Goal: Task Accomplishment & Management: Manage account settings

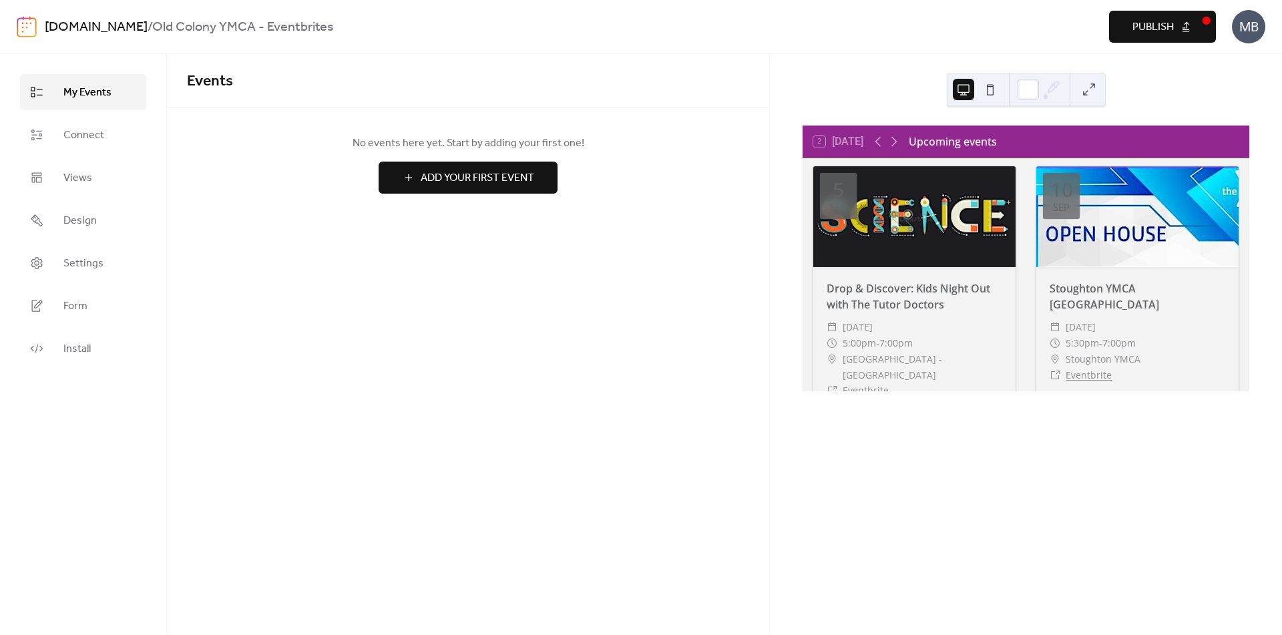
click at [995, 83] on button at bounding box center [989, 89] width 21 height 21
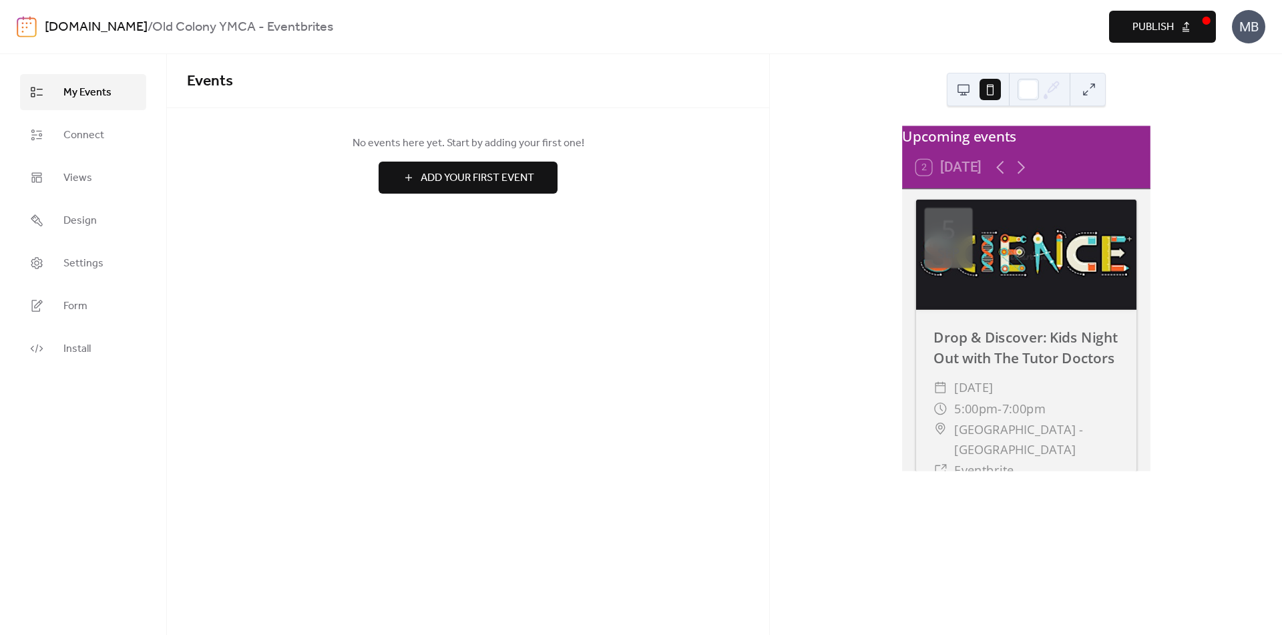
click at [969, 89] on button at bounding box center [963, 89] width 21 height 21
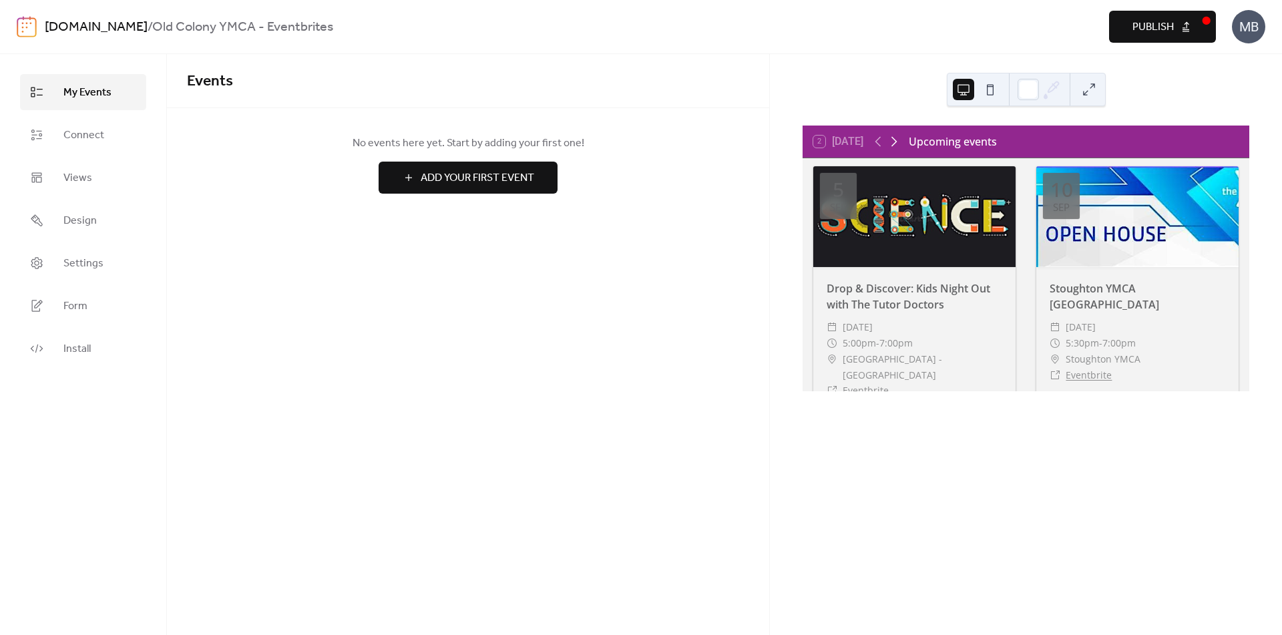
click at [893, 142] on icon at bounding box center [894, 142] width 16 height 16
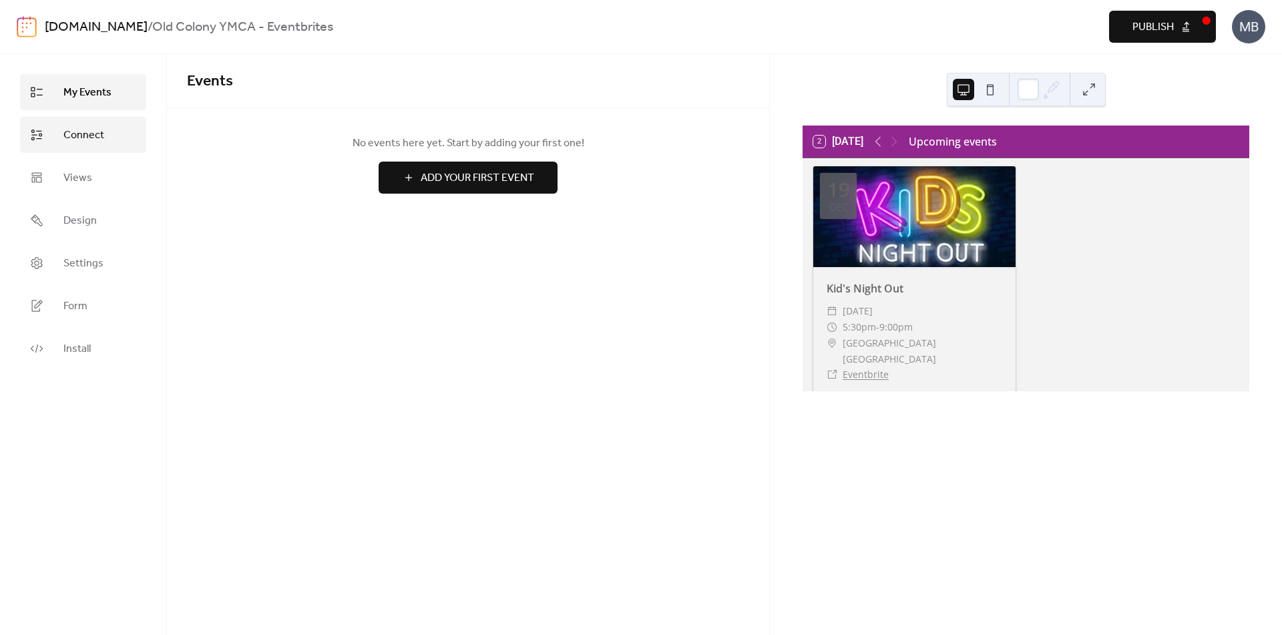
click at [85, 144] on span "Connect" at bounding box center [83, 136] width 41 height 16
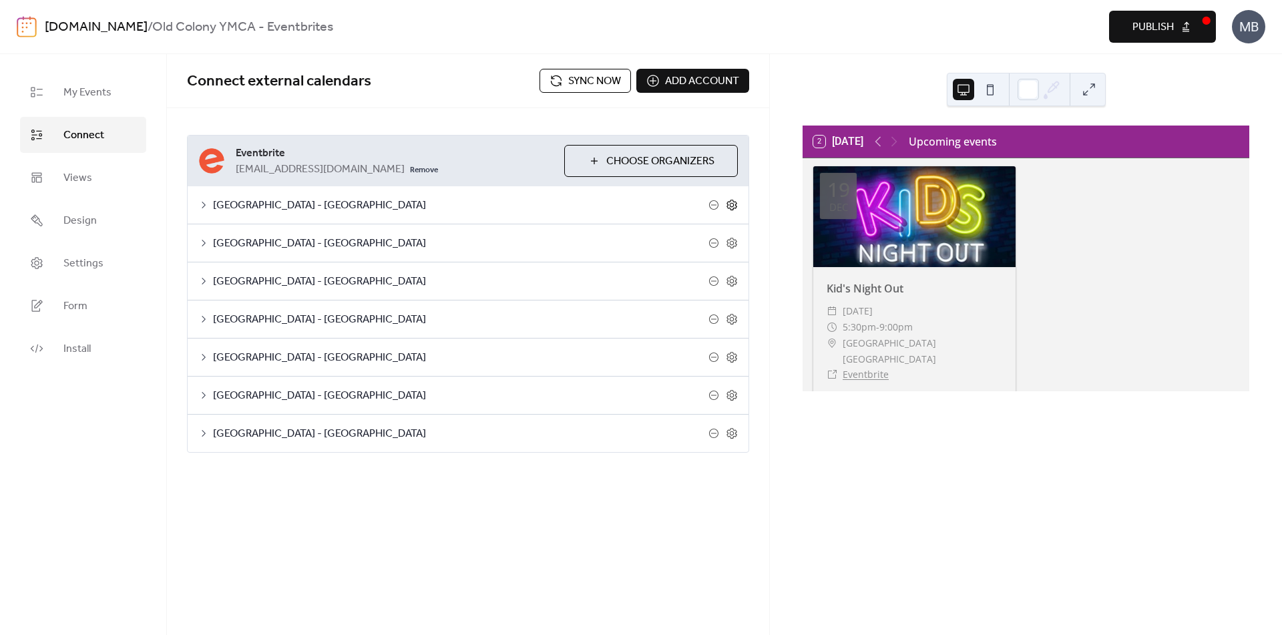
click at [731, 207] on icon at bounding box center [732, 205] width 5 height 5
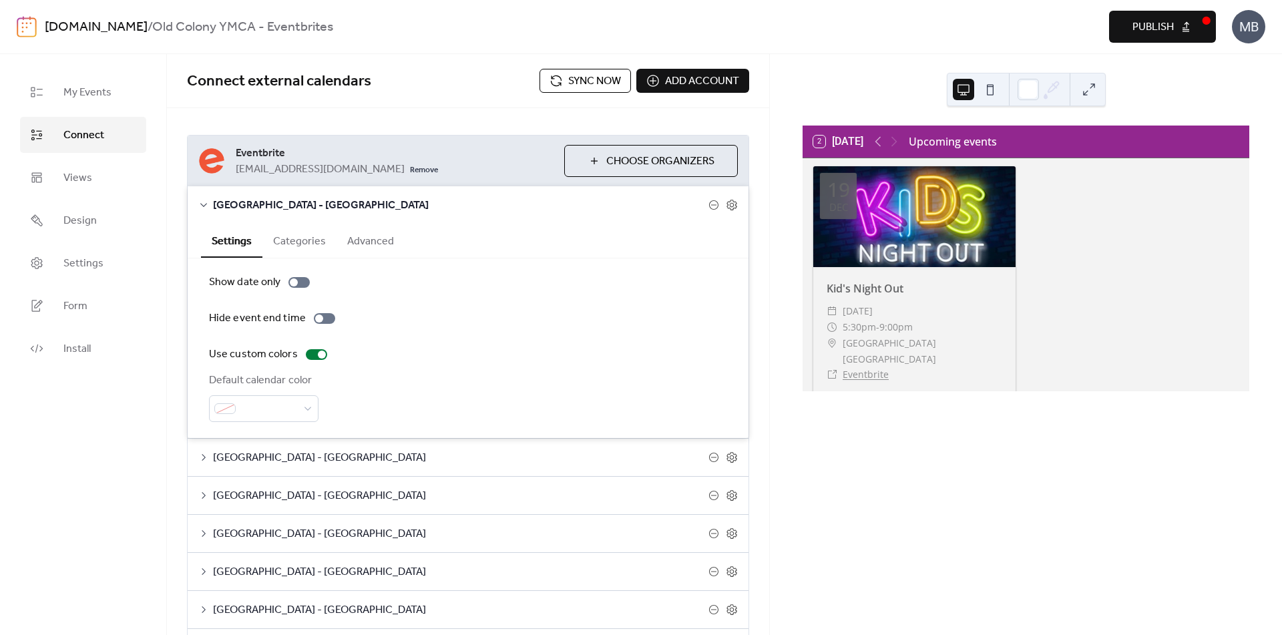
click at [309, 241] on button "Categories" at bounding box center [299, 240] width 74 height 33
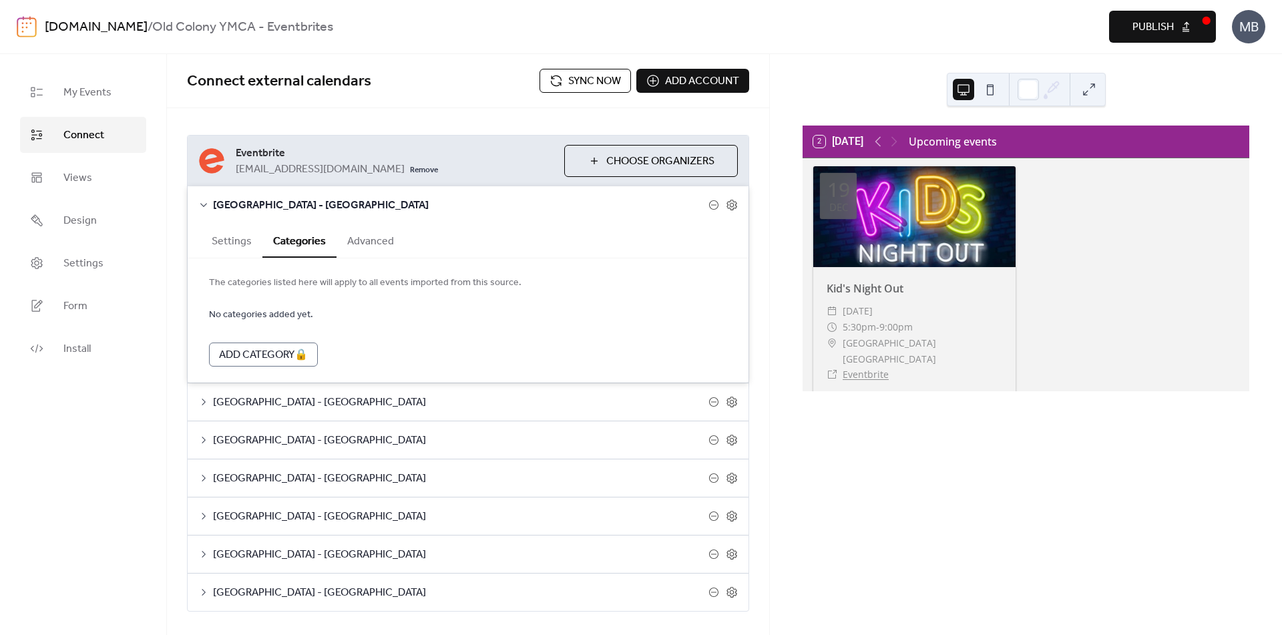
click at [377, 235] on button "Advanced" at bounding box center [370, 240] width 68 height 33
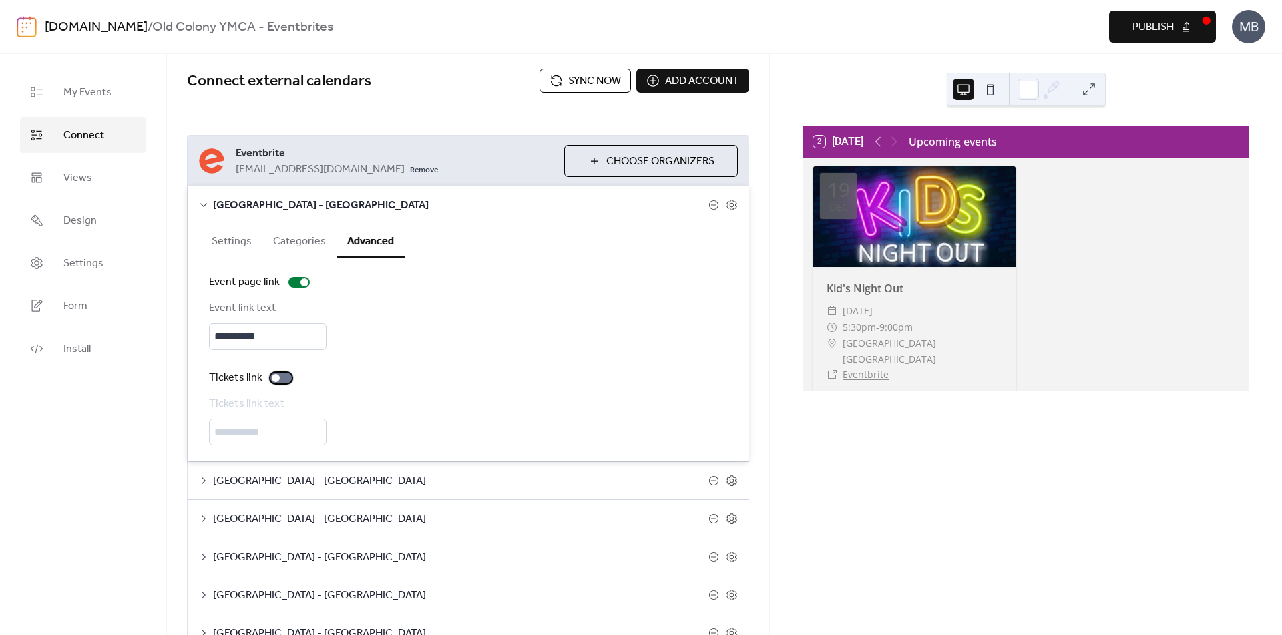
click at [284, 379] on div at bounding box center [280, 378] width 21 height 11
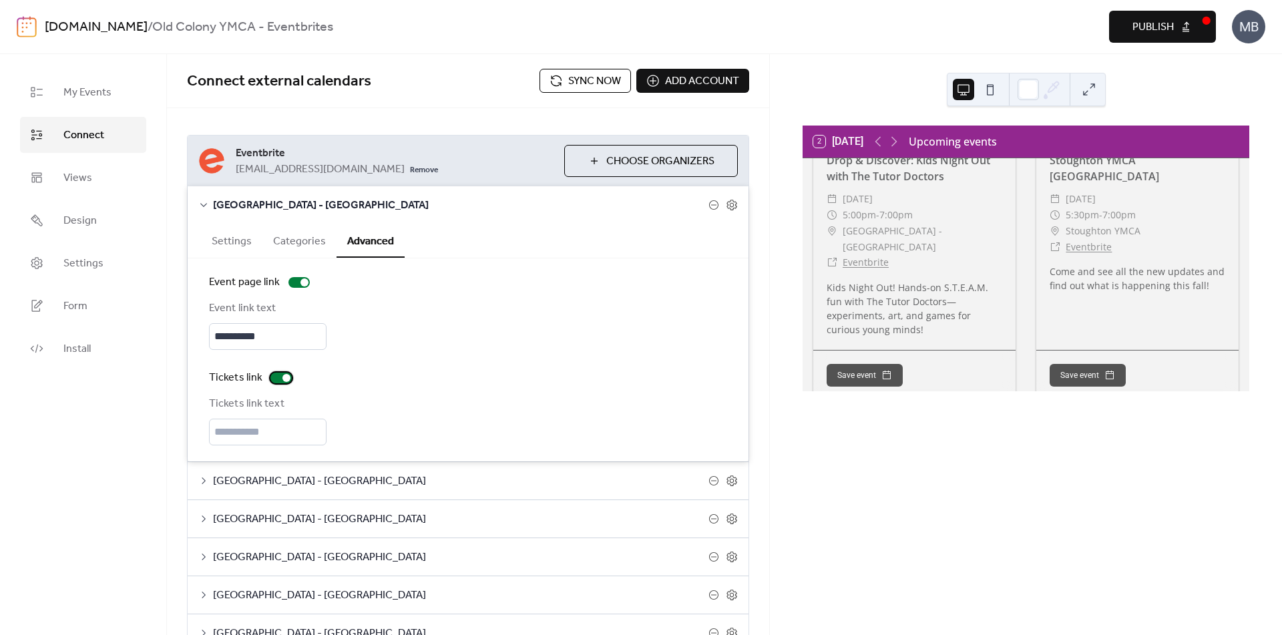
scroll to position [178, 0]
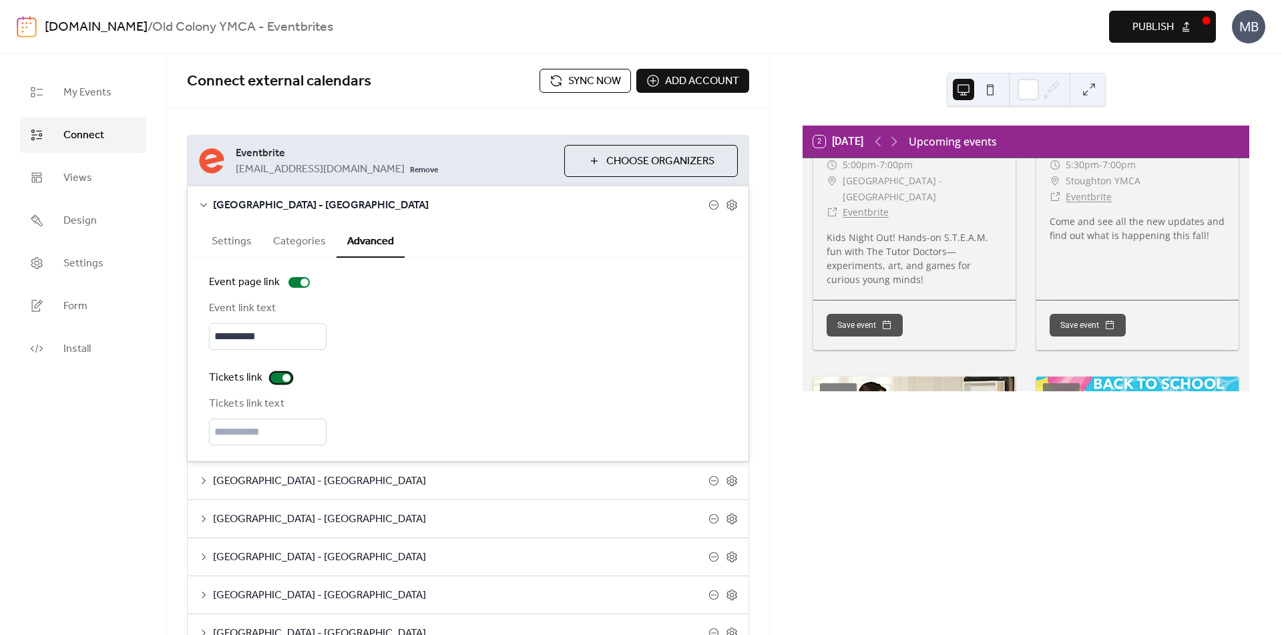
click at [285, 379] on div at bounding box center [286, 378] width 8 height 8
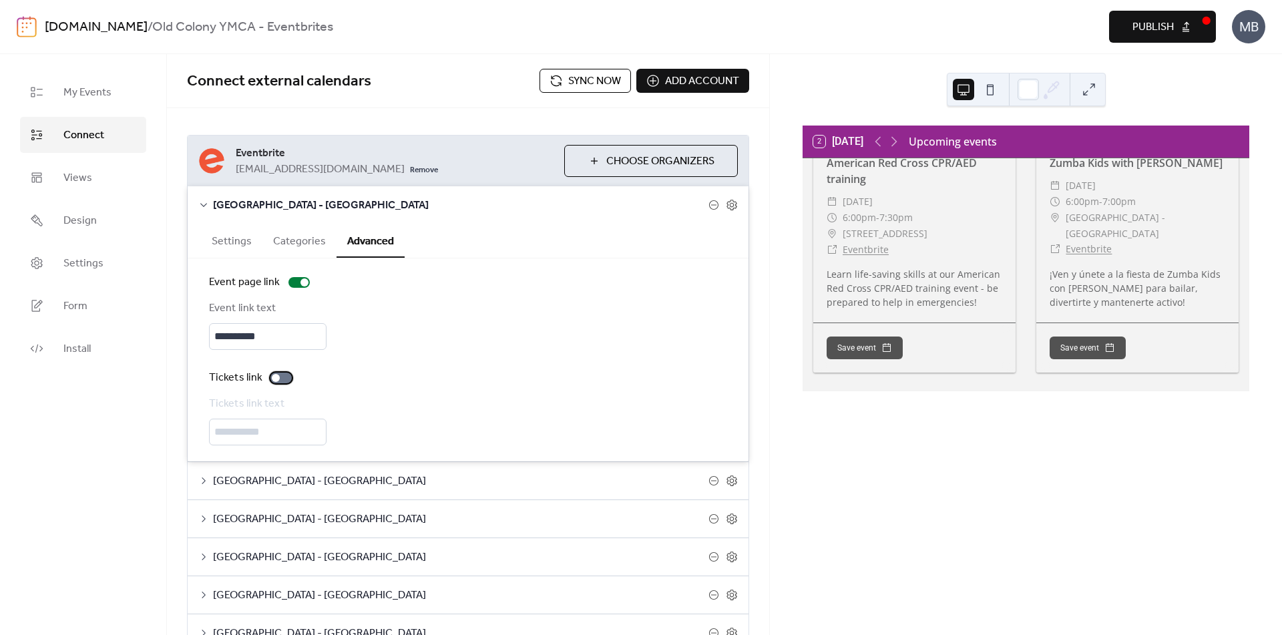
scroll to position [1424, 0]
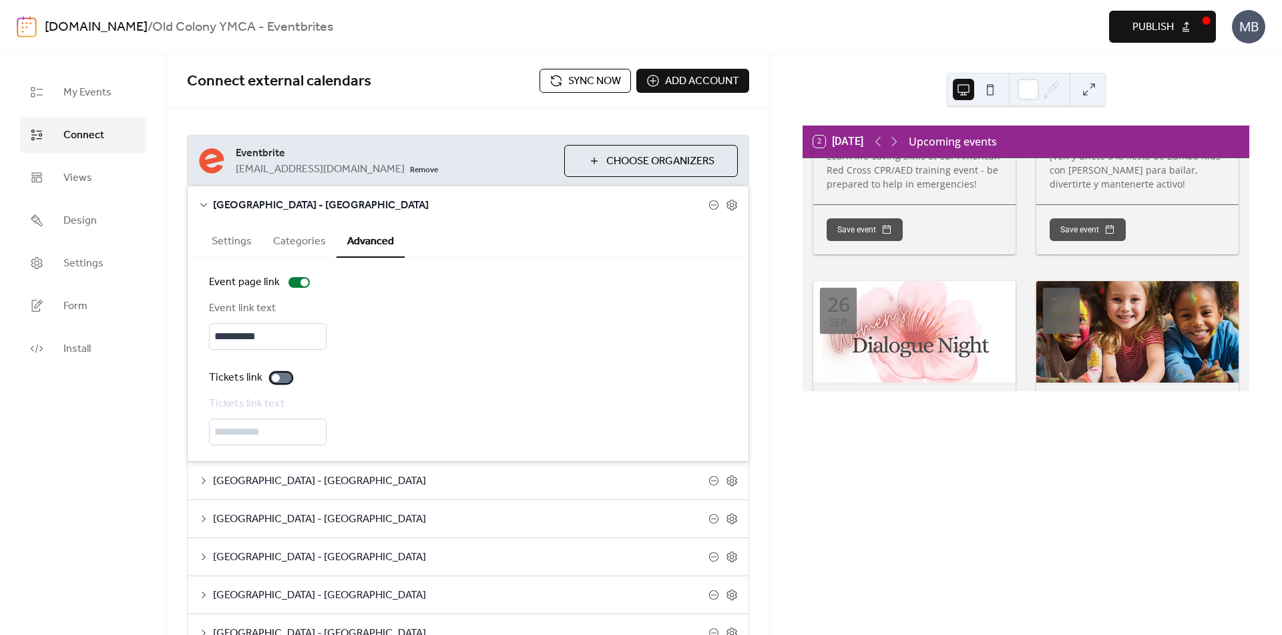
click at [281, 377] on div at bounding box center [280, 378] width 21 height 11
click at [211, 202] on div "[GEOGRAPHIC_DATA] - [GEOGRAPHIC_DATA]" at bounding box center [468, 204] width 561 height 37
click at [234, 205] on span "[GEOGRAPHIC_DATA] - [GEOGRAPHIC_DATA]" at bounding box center [460, 206] width 495 height 16
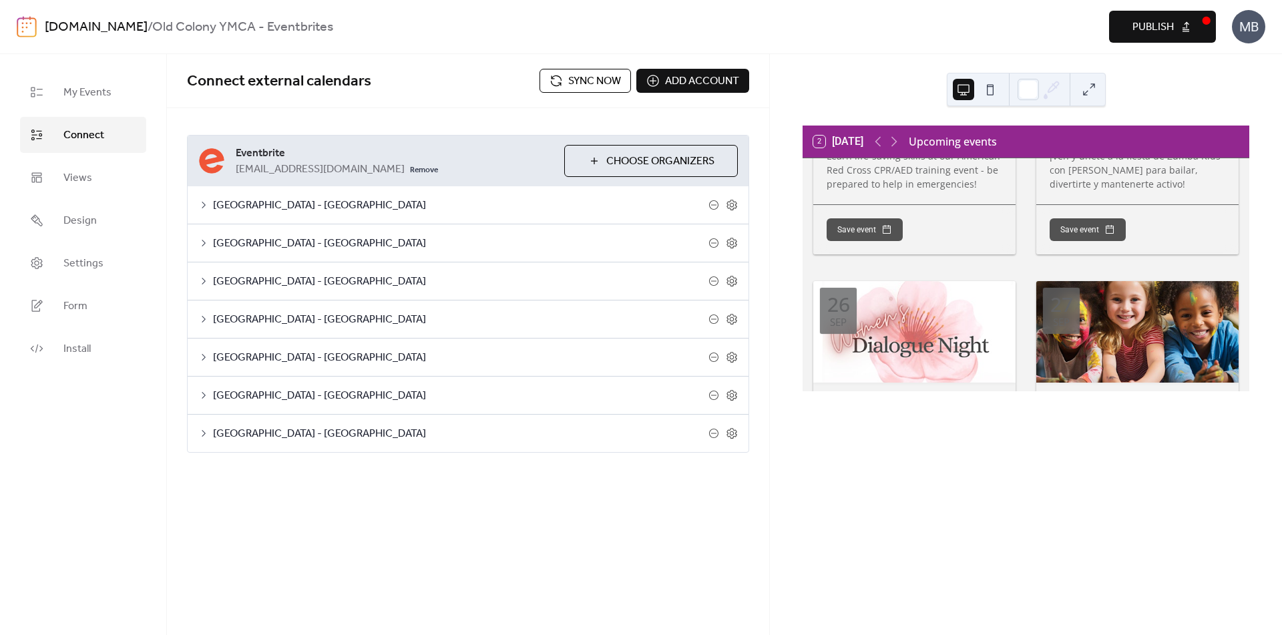
click at [471, 251] on span "[GEOGRAPHIC_DATA] - [GEOGRAPHIC_DATA]" at bounding box center [460, 244] width 495 height 16
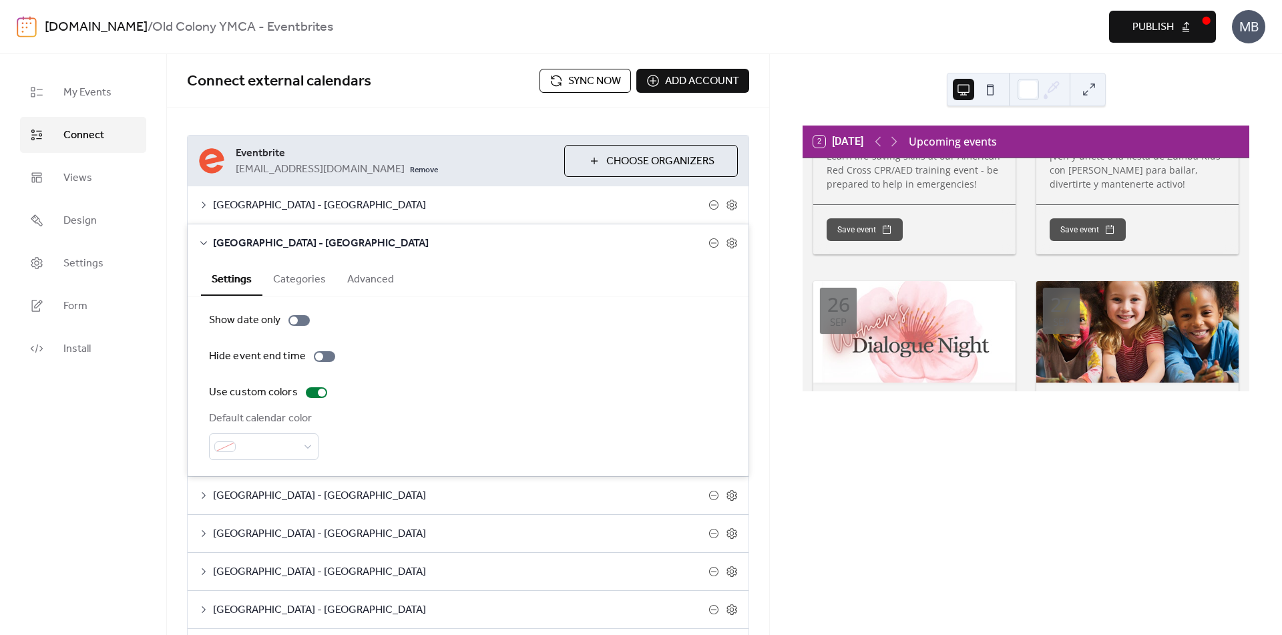
click at [377, 273] on button "Advanced" at bounding box center [370, 278] width 68 height 33
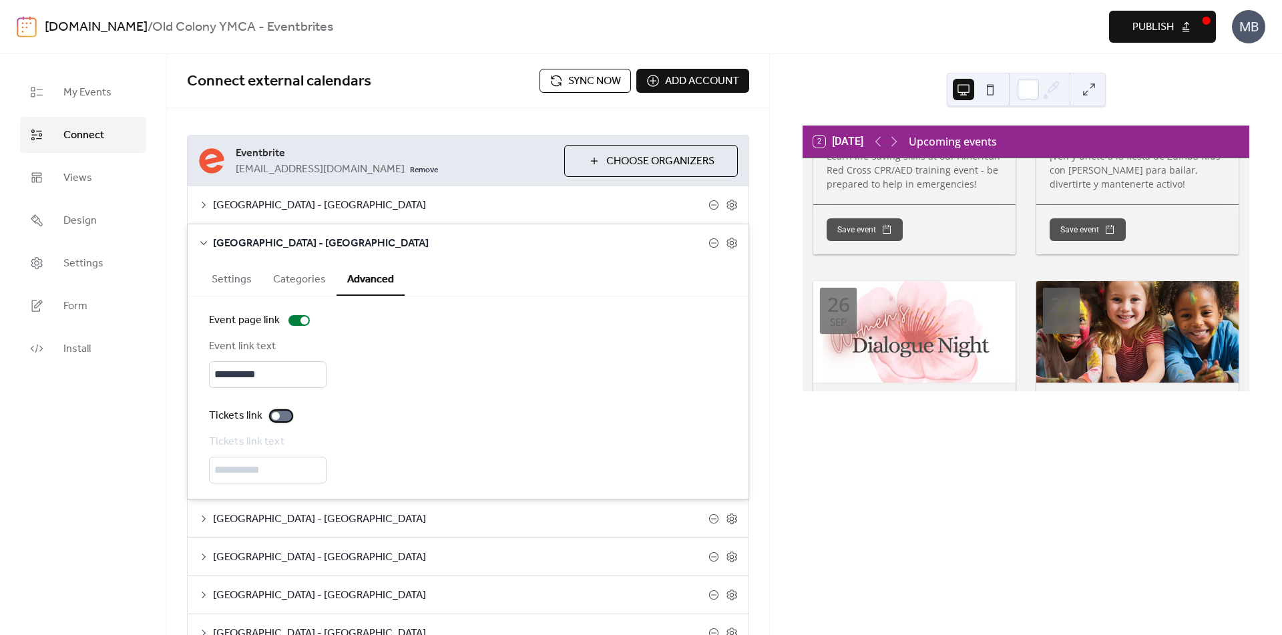
click at [277, 417] on div at bounding box center [276, 416] width 8 height 8
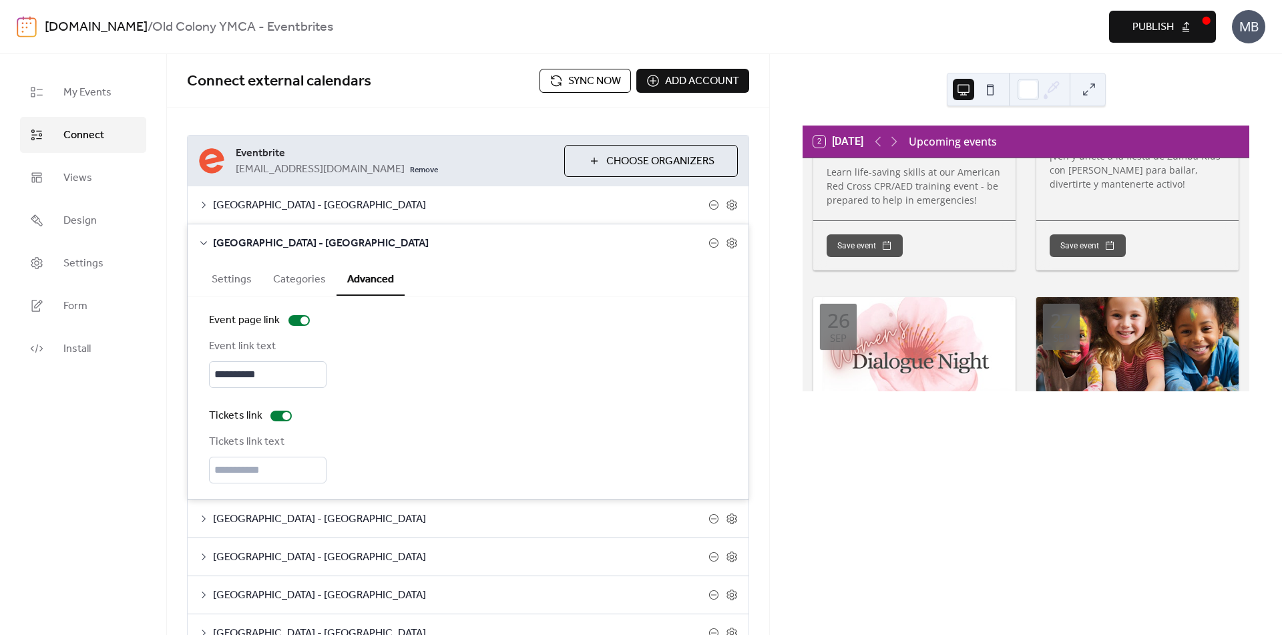
click at [319, 276] on button "Categories" at bounding box center [299, 278] width 74 height 33
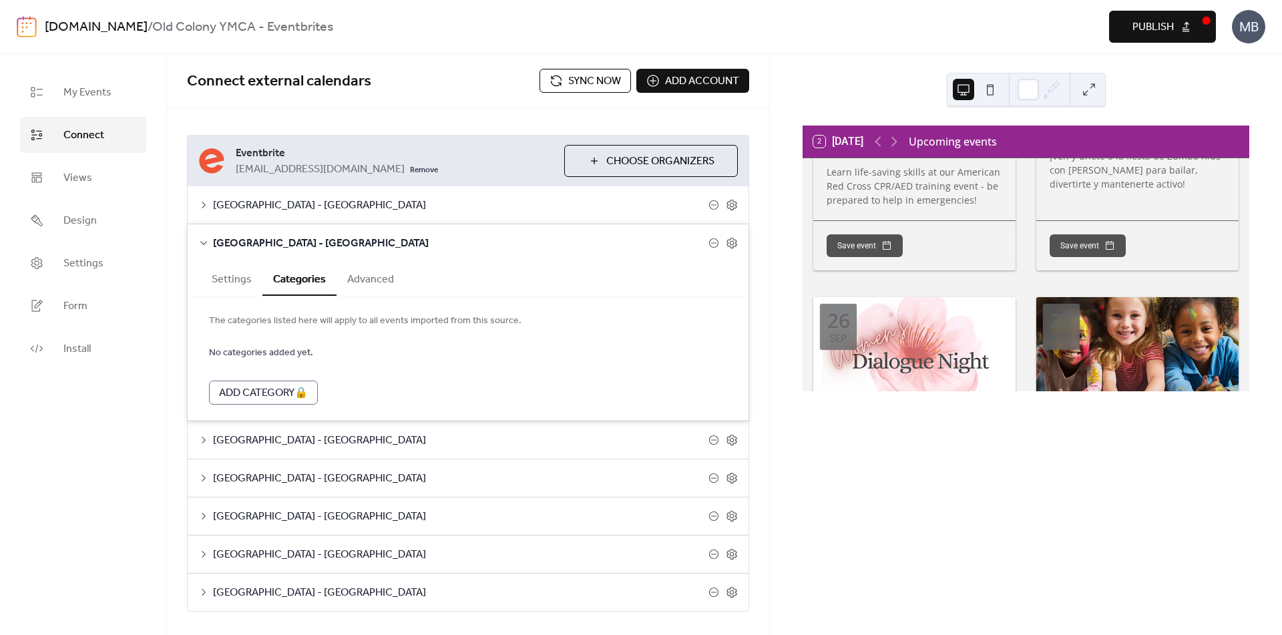
click at [375, 273] on button "Advanced" at bounding box center [370, 278] width 68 height 33
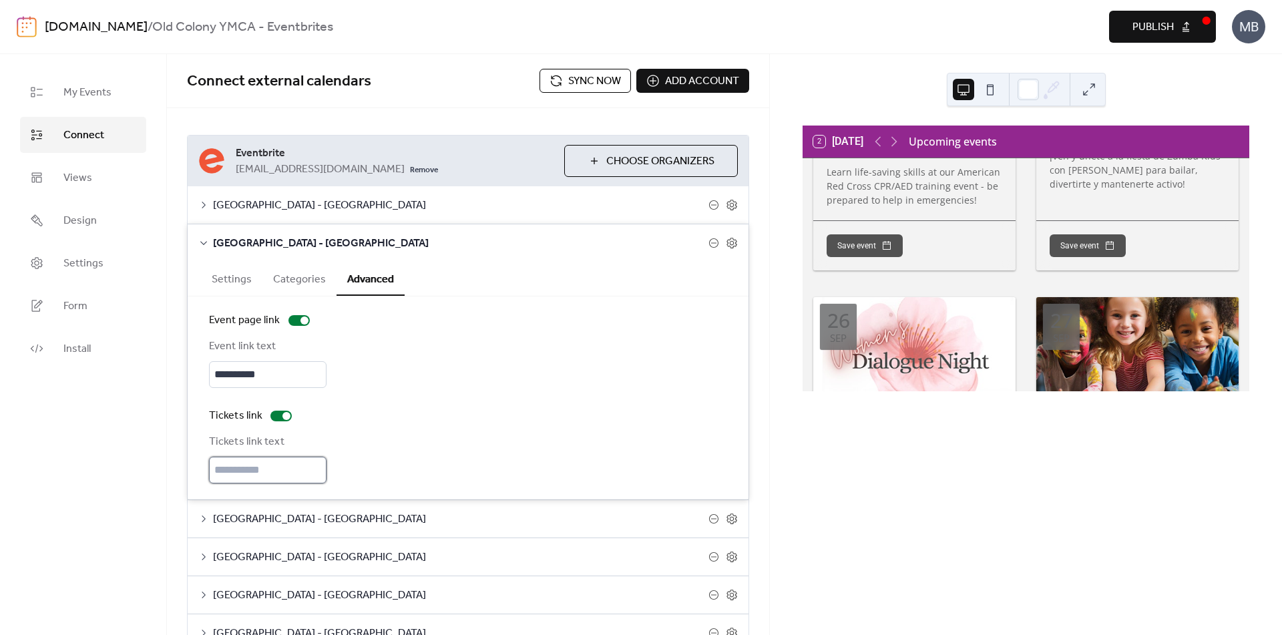
click at [250, 471] on input "text" at bounding box center [268, 470] width 118 height 27
click at [272, 468] on input "text" at bounding box center [268, 470] width 118 height 27
click at [425, 427] on div "Tickets link Tickets link text" at bounding box center [468, 445] width 518 height 75
click at [258, 465] on input "text" at bounding box center [268, 470] width 118 height 27
type input "*******"
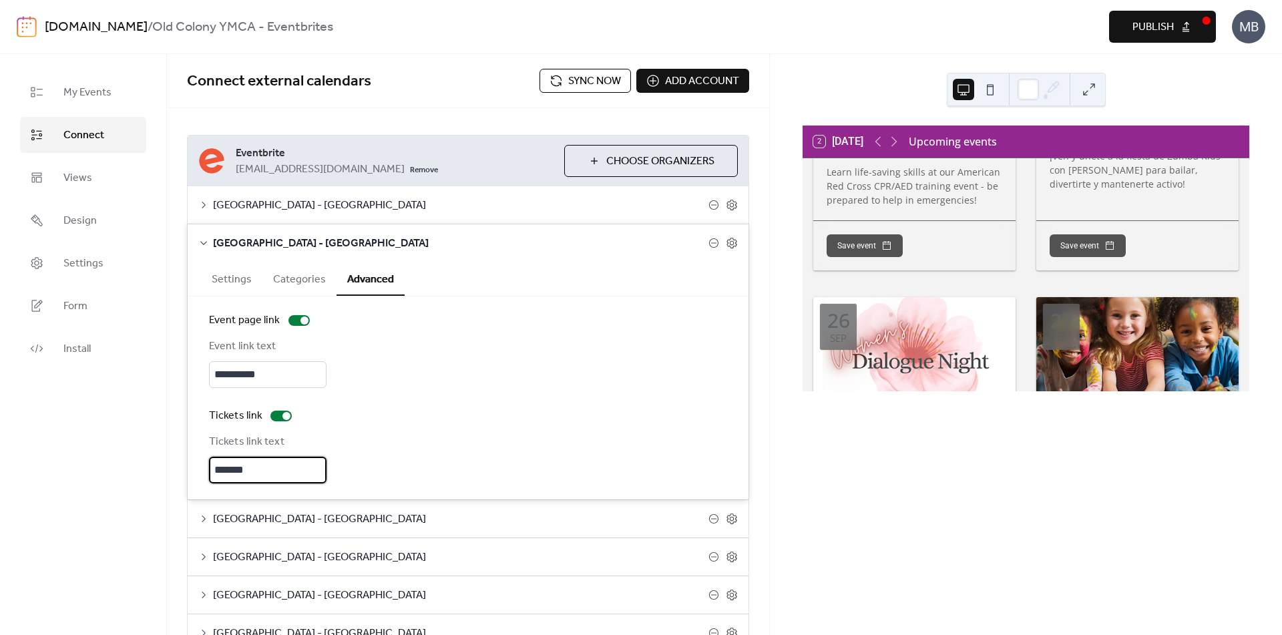
click at [648, 202] on span "[GEOGRAPHIC_DATA] - [GEOGRAPHIC_DATA]" at bounding box center [460, 206] width 495 height 16
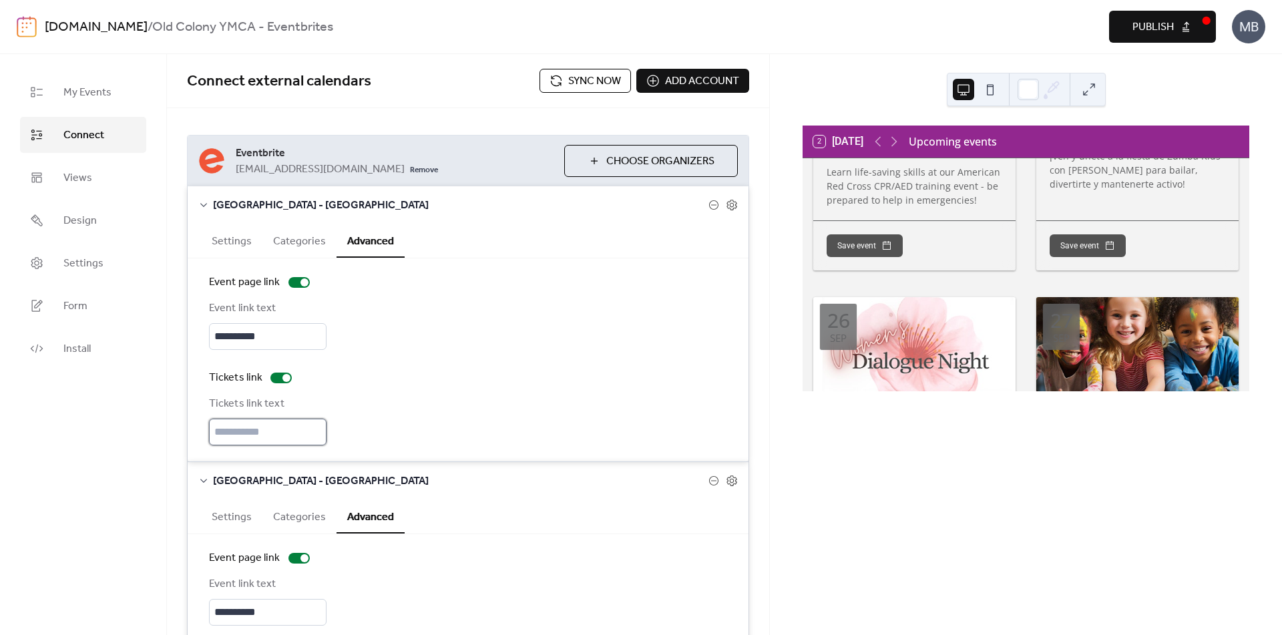
click at [293, 426] on input "text" at bounding box center [268, 432] width 118 height 27
paste input "*******"
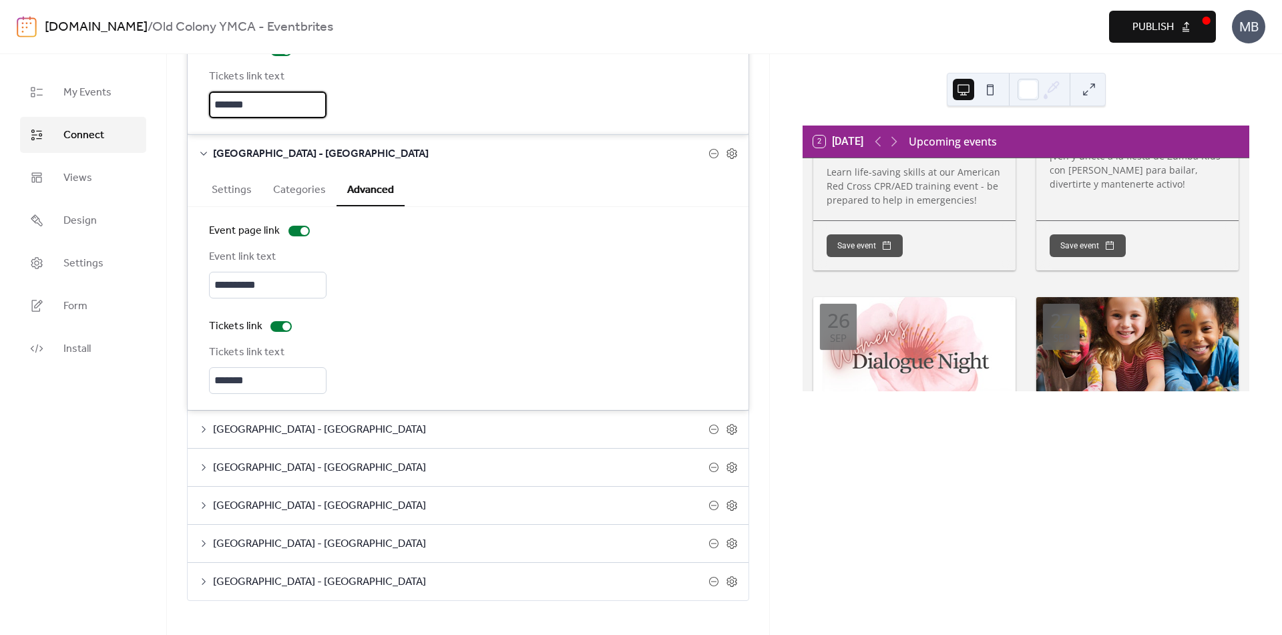
scroll to position [347, 0]
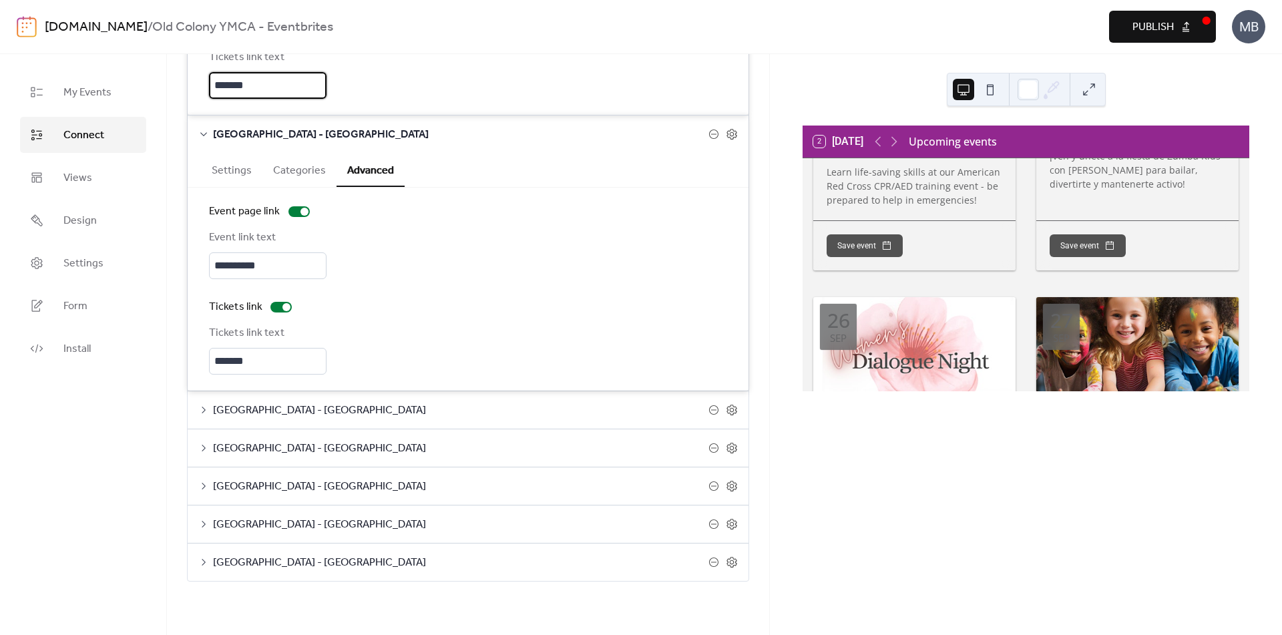
type input "*******"
click at [348, 408] on span "[GEOGRAPHIC_DATA] - [GEOGRAPHIC_DATA]" at bounding box center [460, 411] width 495 height 16
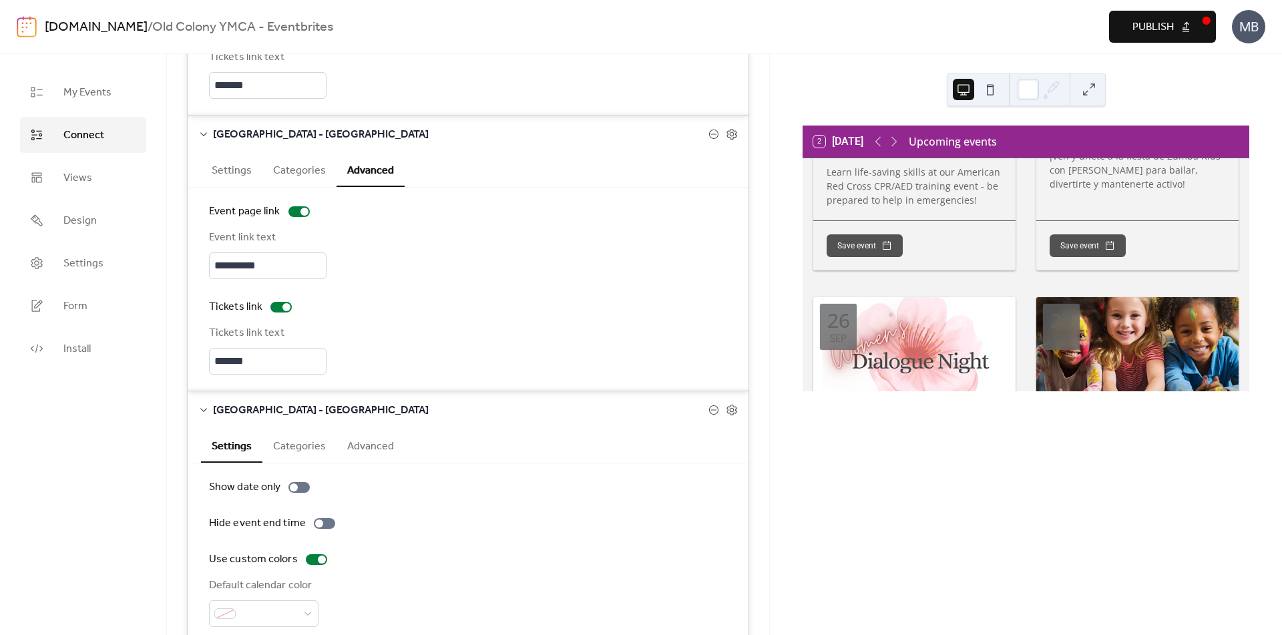
scroll to position [525, 0]
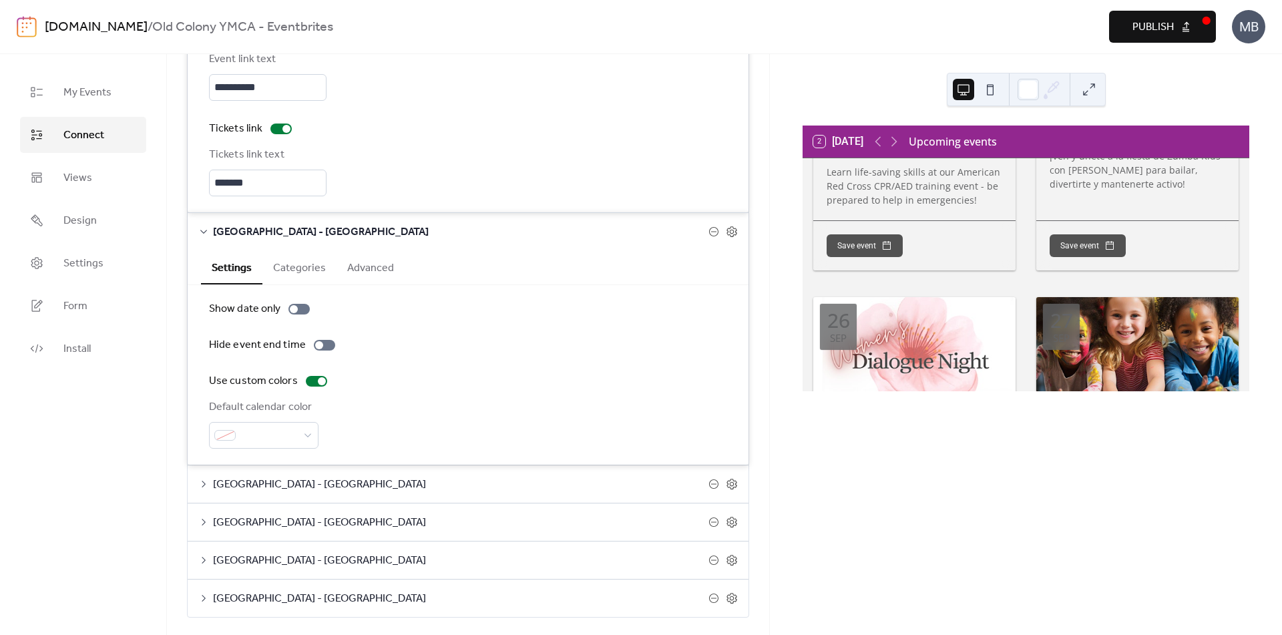
click at [369, 272] on button "Advanced" at bounding box center [370, 266] width 68 height 33
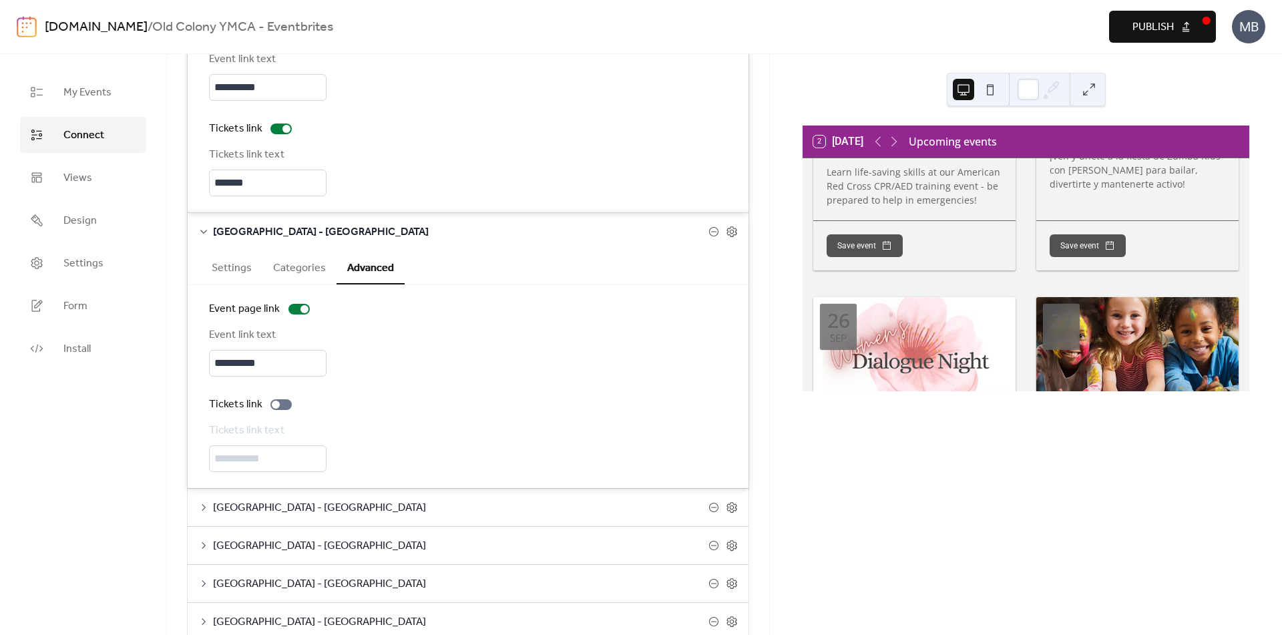
click at [290, 465] on div "Tickets link text" at bounding box center [468, 447] width 518 height 49
click at [281, 406] on div at bounding box center [280, 404] width 21 height 11
click at [268, 457] on input "text" at bounding box center [268, 458] width 118 height 27
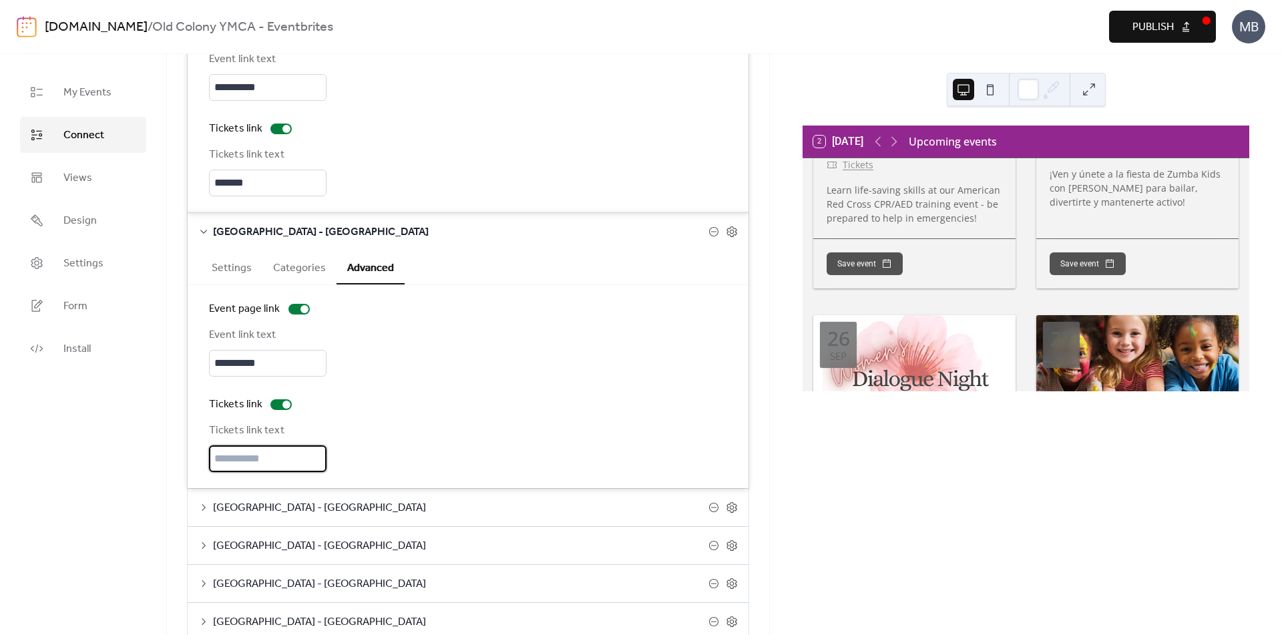
scroll to position [1440, 0]
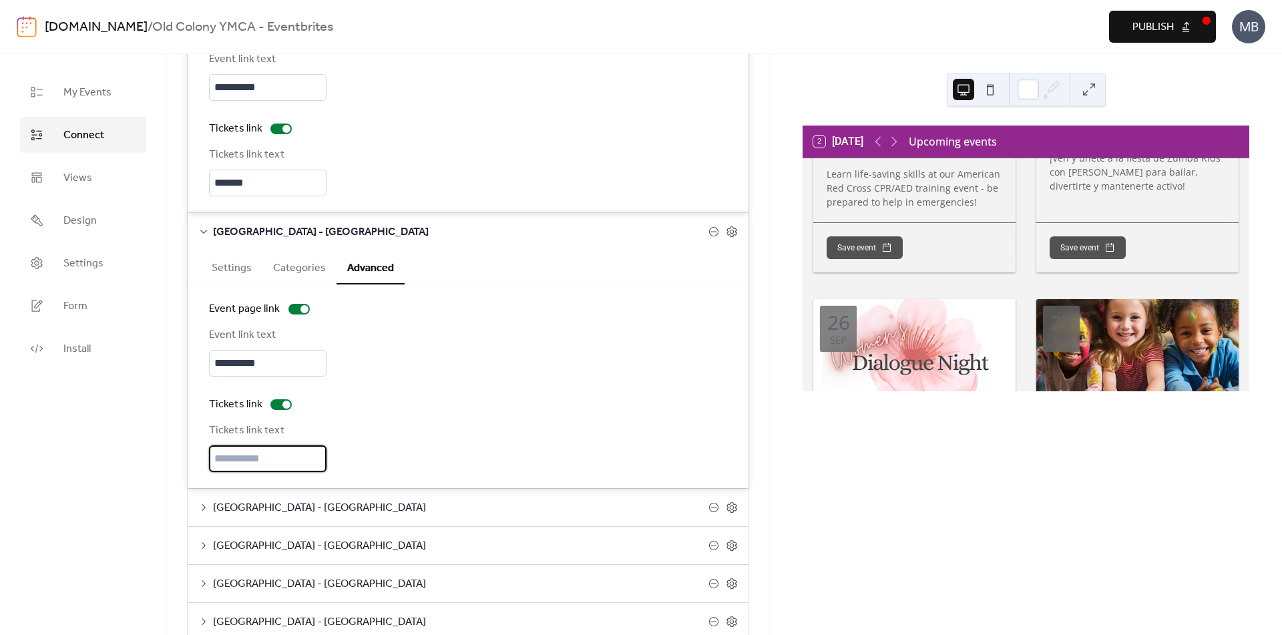
paste input "*******"
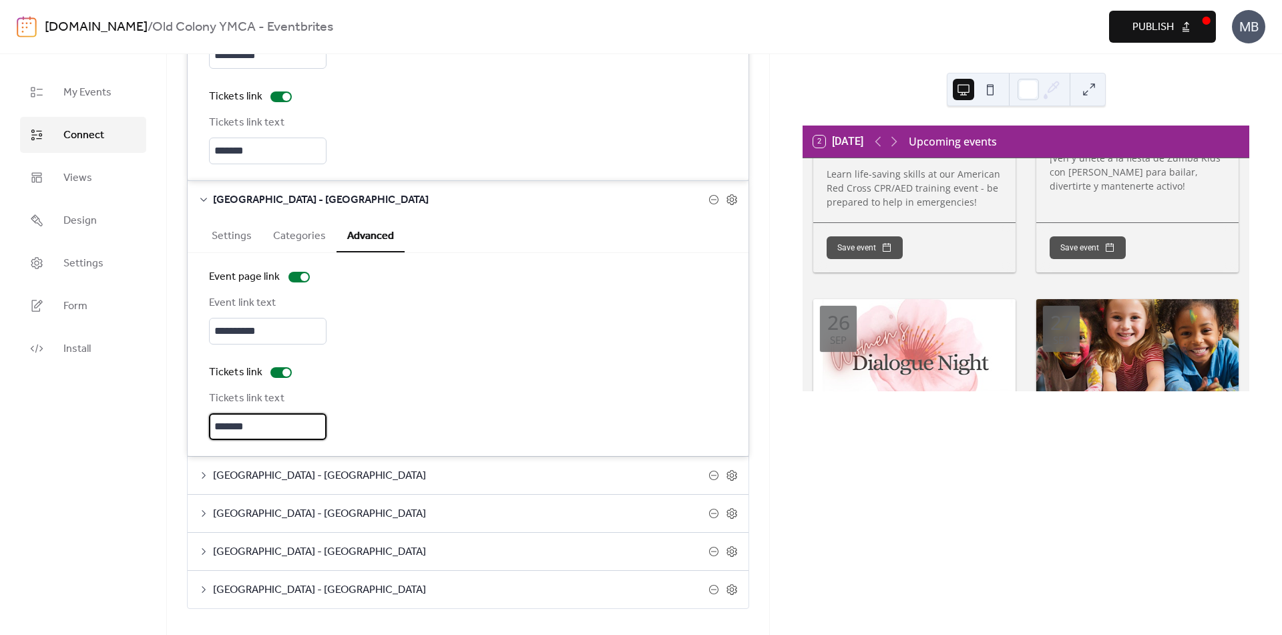
scroll to position [584, 0]
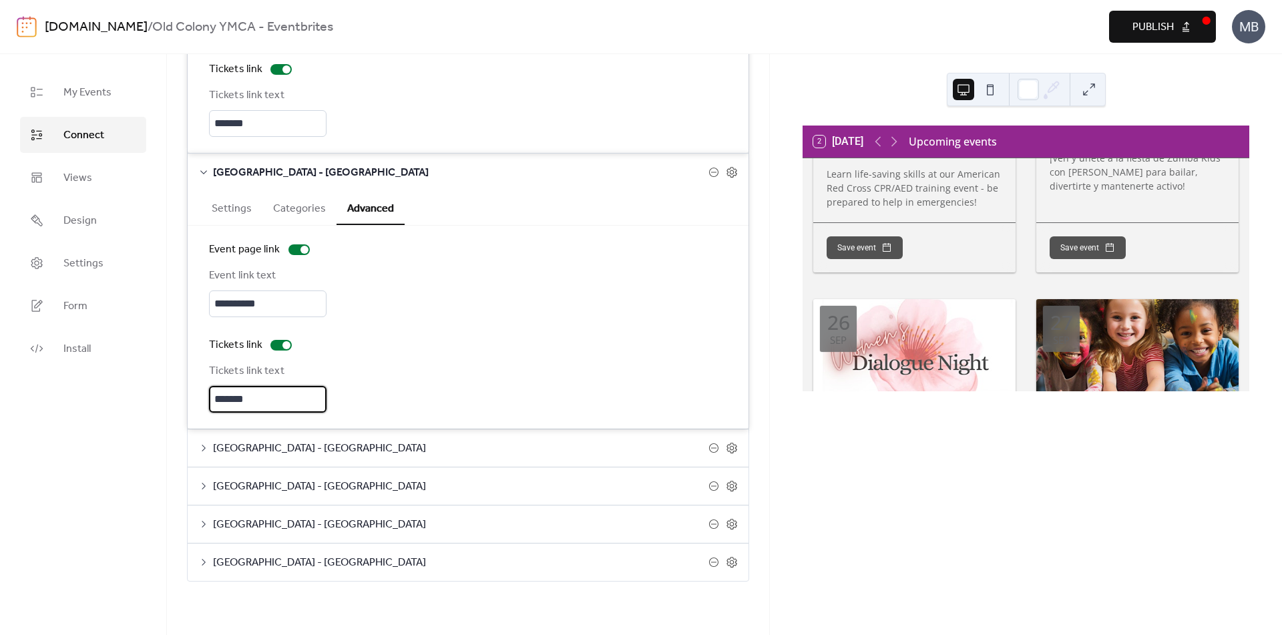
type input "*******"
click at [327, 443] on span "[GEOGRAPHIC_DATA] - [GEOGRAPHIC_DATA]" at bounding box center [460, 449] width 495 height 16
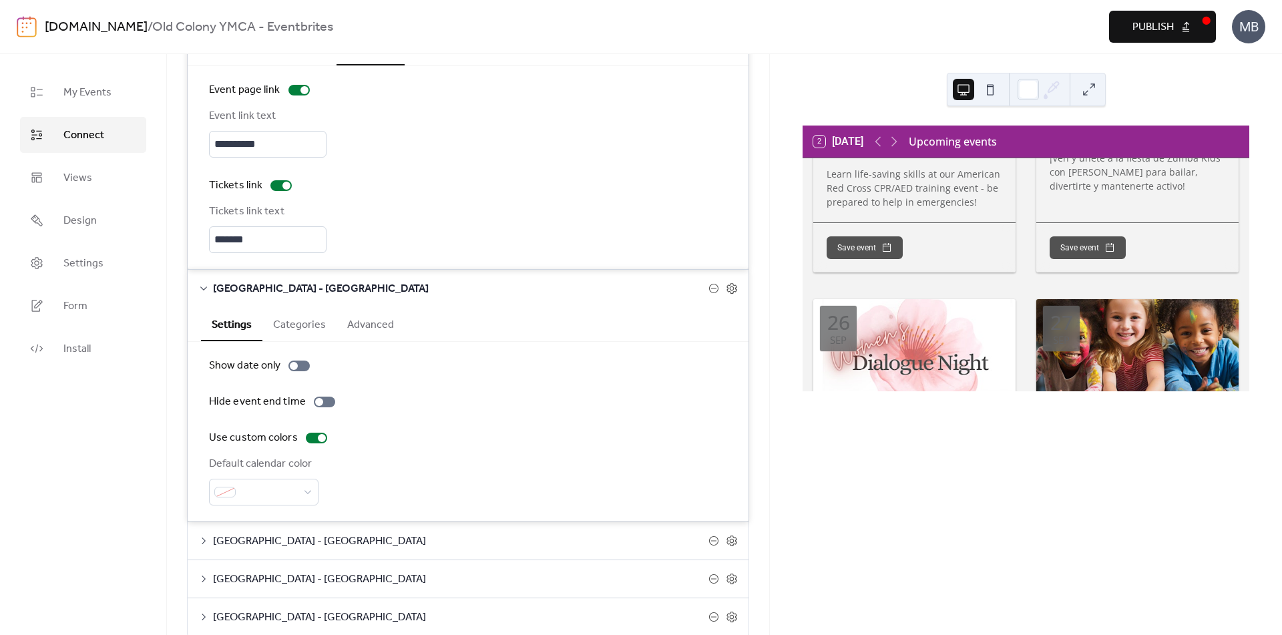
scroll to position [762, 0]
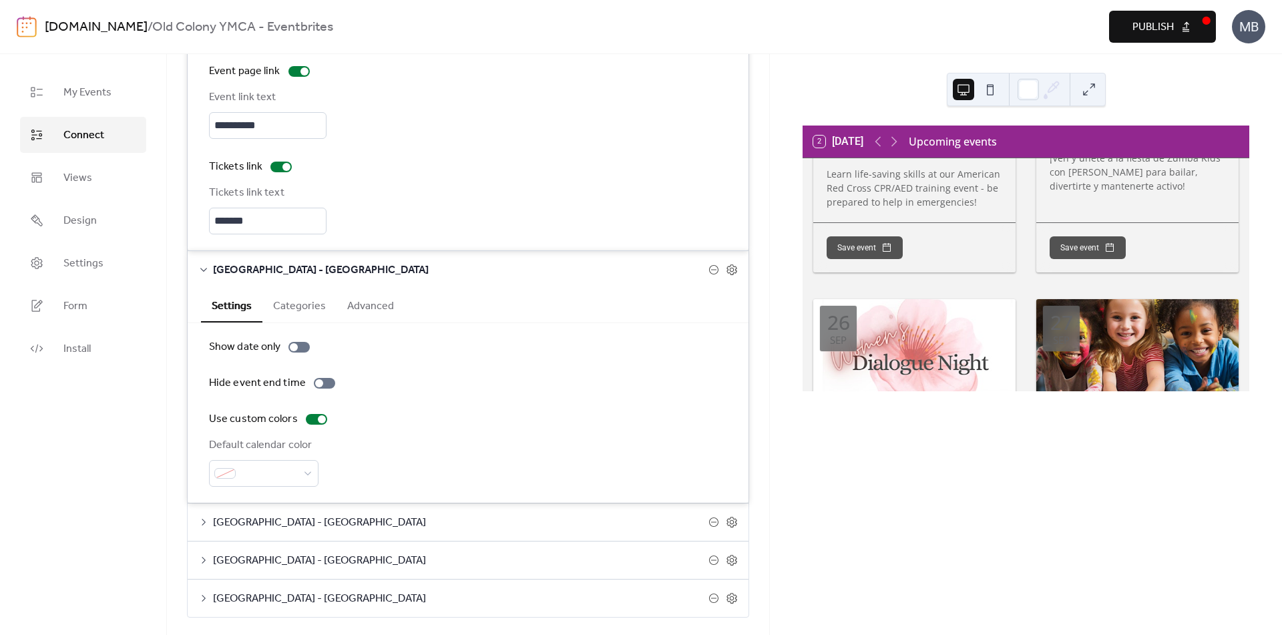
click at [363, 306] on button "Advanced" at bounding box center [370, 304] width 68 height 33
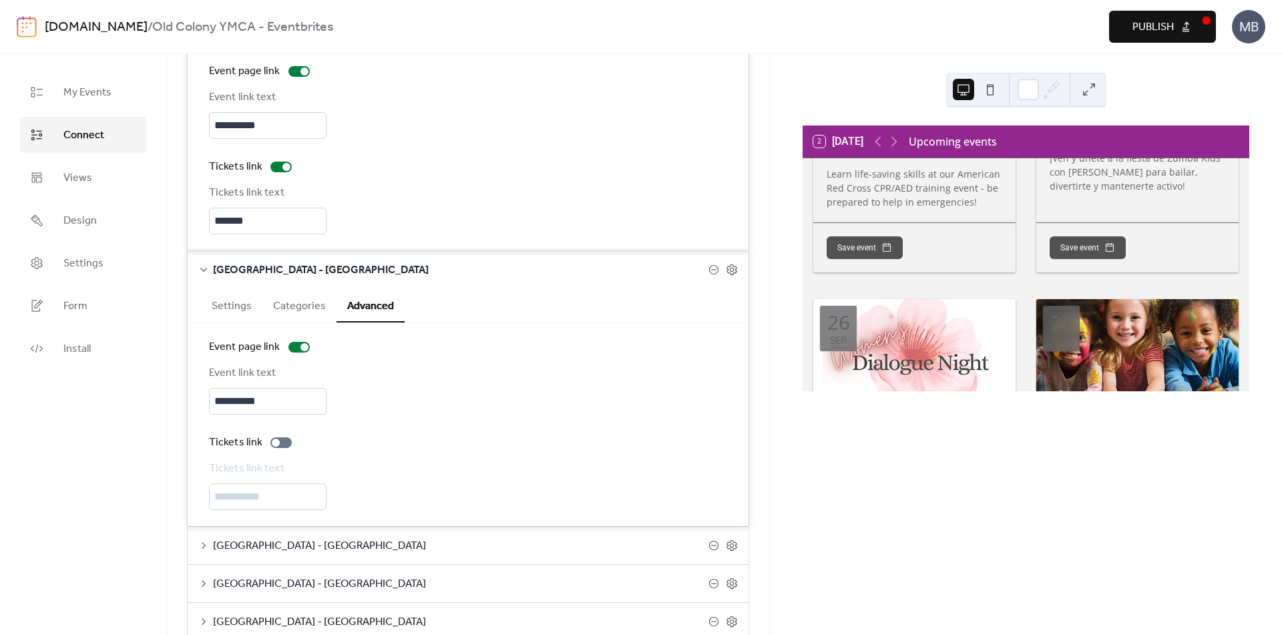
click at [287, 509] on div "Tickets link text" at bounding box center [468, 485] width 518 height 49
click at [287, 502] on div "Tickets link text" at bounding box center [468, 485] width 518 height 49
click at [268, 448] on label "Tickets link" at bounding box center [253, 443] width 88 height 16
click at [300, 485] on input "text" at bounding box center [268, 496] width 118 height 27
paste input "*******"
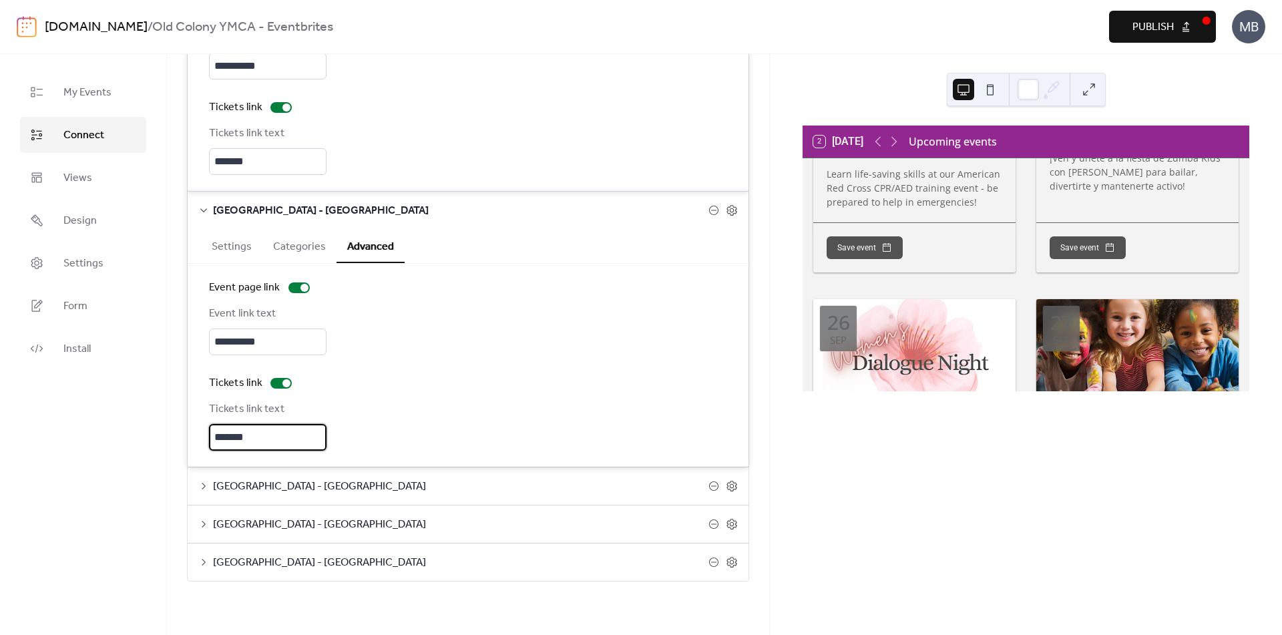
type input "*******"
click at [338, 486] on span "[GEOGRAPHIC_DATA] - [GEOGRAPHIC_DATA]" at bounding box center [460, 487] width 495 height 16
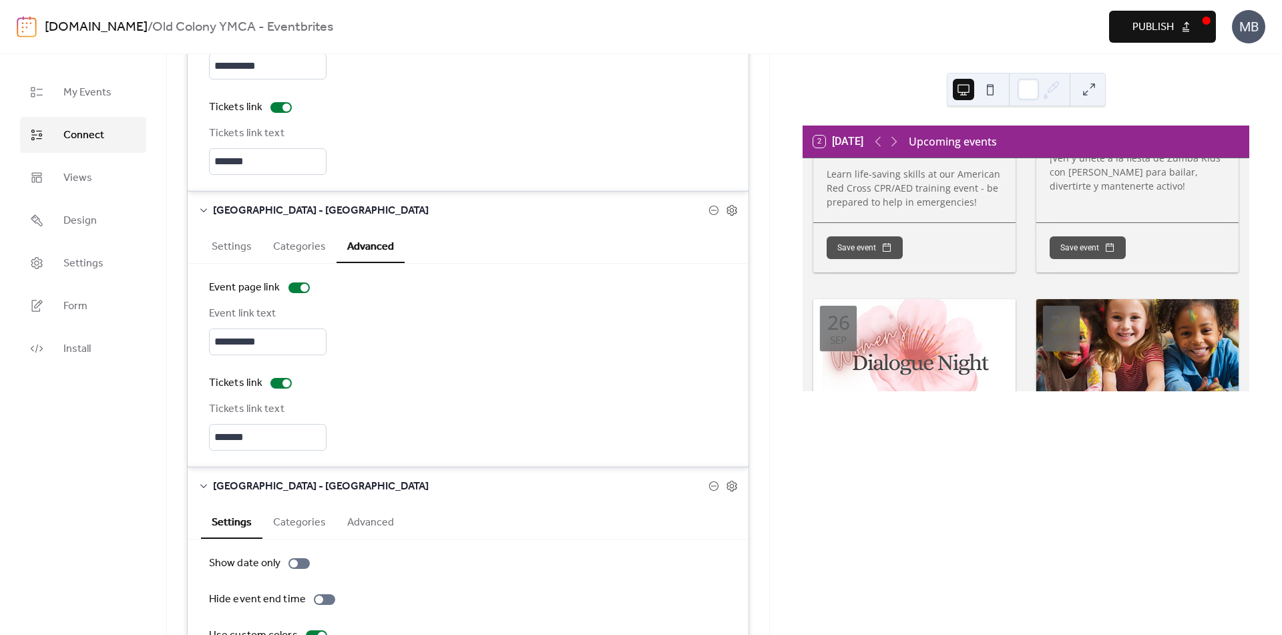
scroll to position [1036, 0]
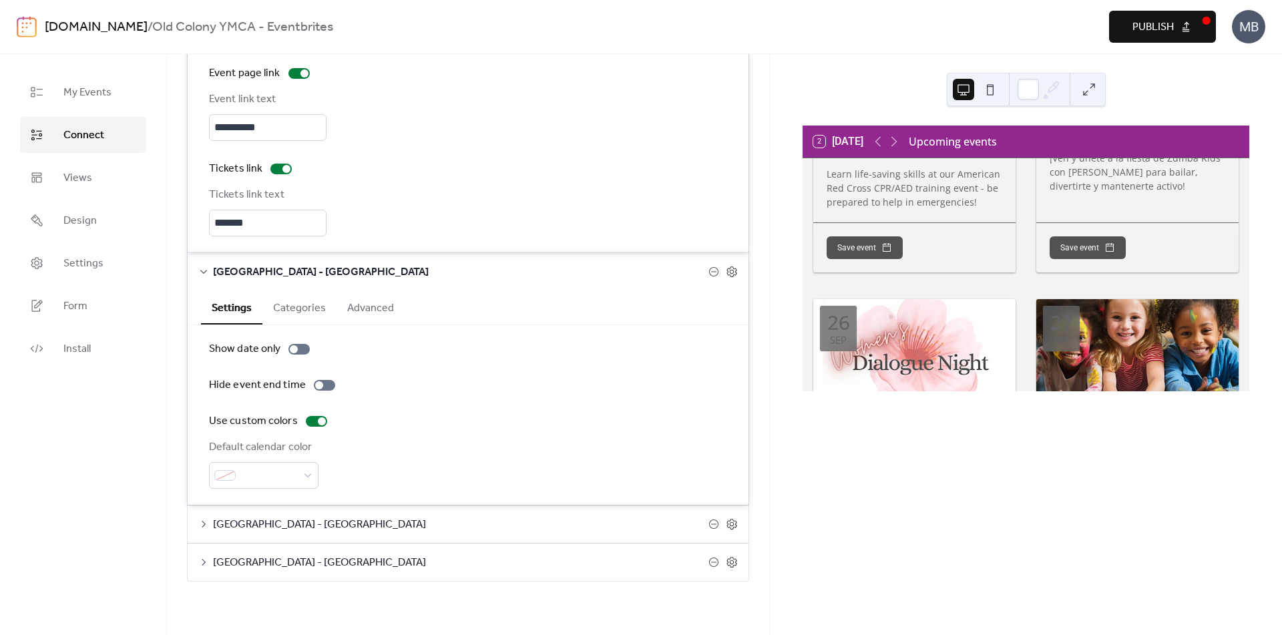
click at [378, 312] on button "Advanced" at bounding box center [370, 306] width 68 height 33
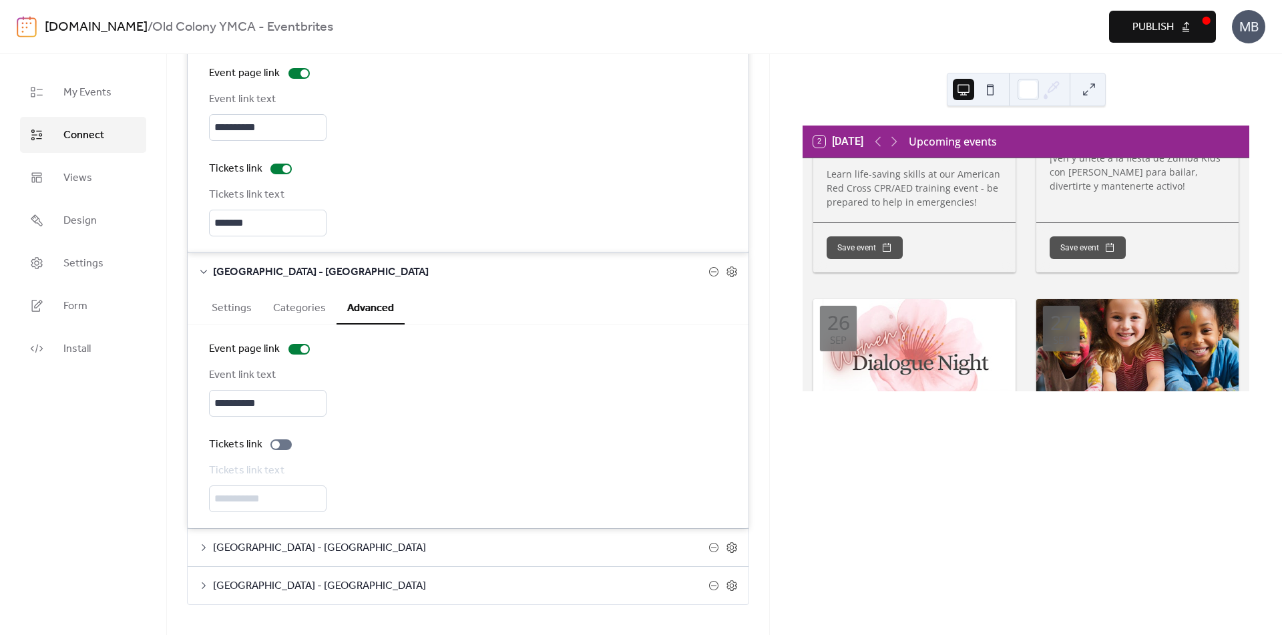
click at [298, 493] on div "Tickets link text" at bounding box center [468, 487] width 518 height 49
click at [273, 451] on label "Tickets link" at bounding box center [253, 445] width 88 height 16
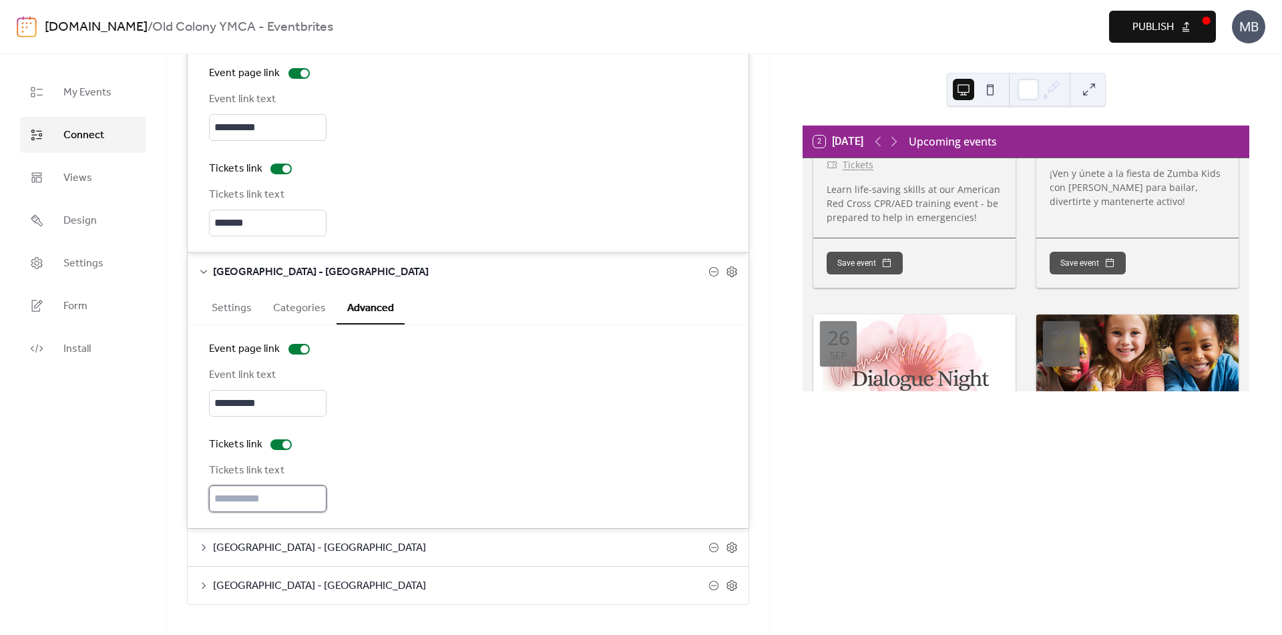
click at [296, 507] on input "text" at bounding box center [268, 498] width 118 height 27
paste input "*******"
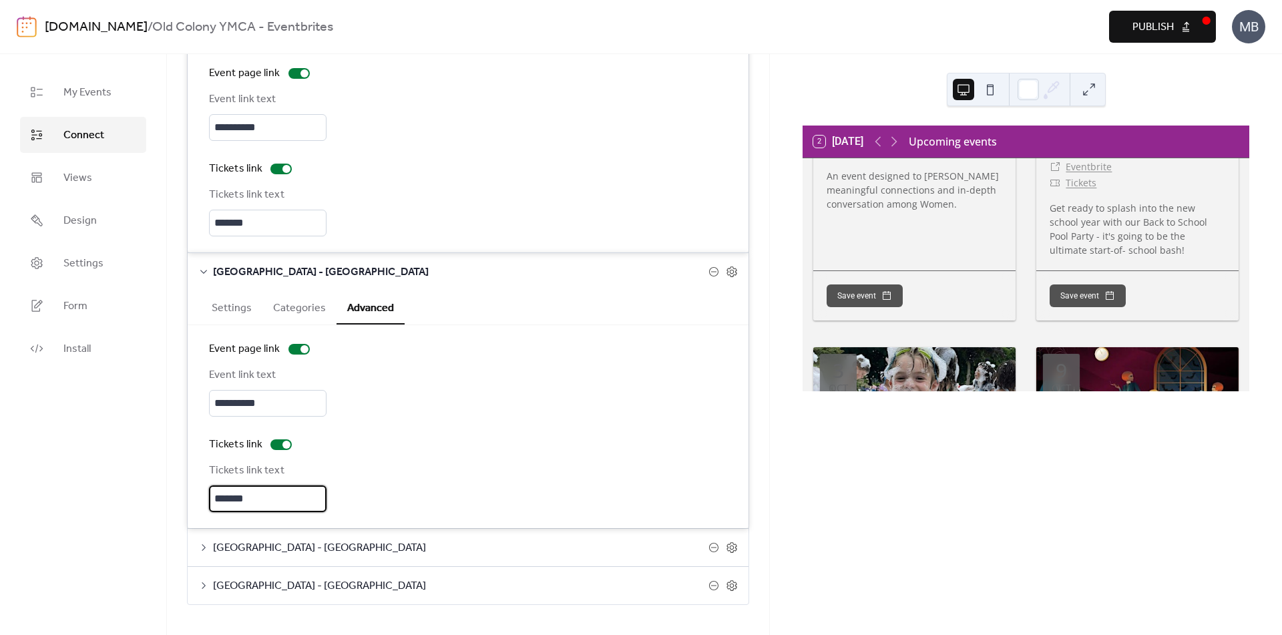
scroll to position [1060, 0]
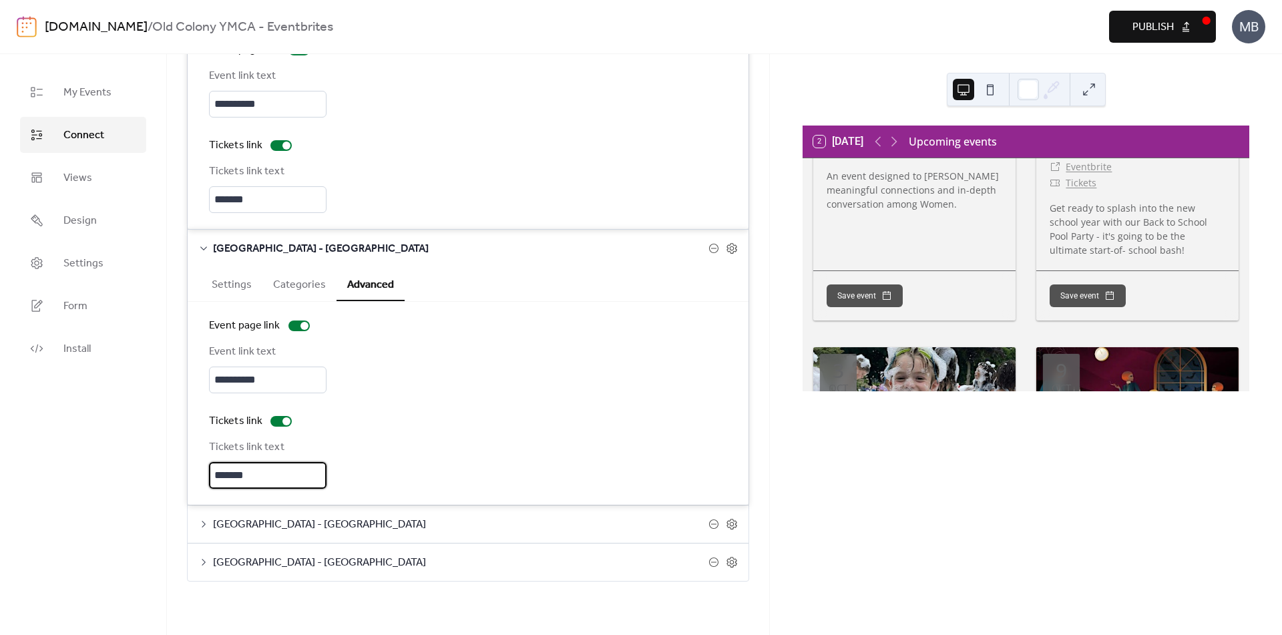
type input "*******"
click at [318, 532] on span "[GEOGRAPHIC_DATA] - [GEOGRAPHIC_DATA]" at bounding box center [460, 525] width 495 height 16
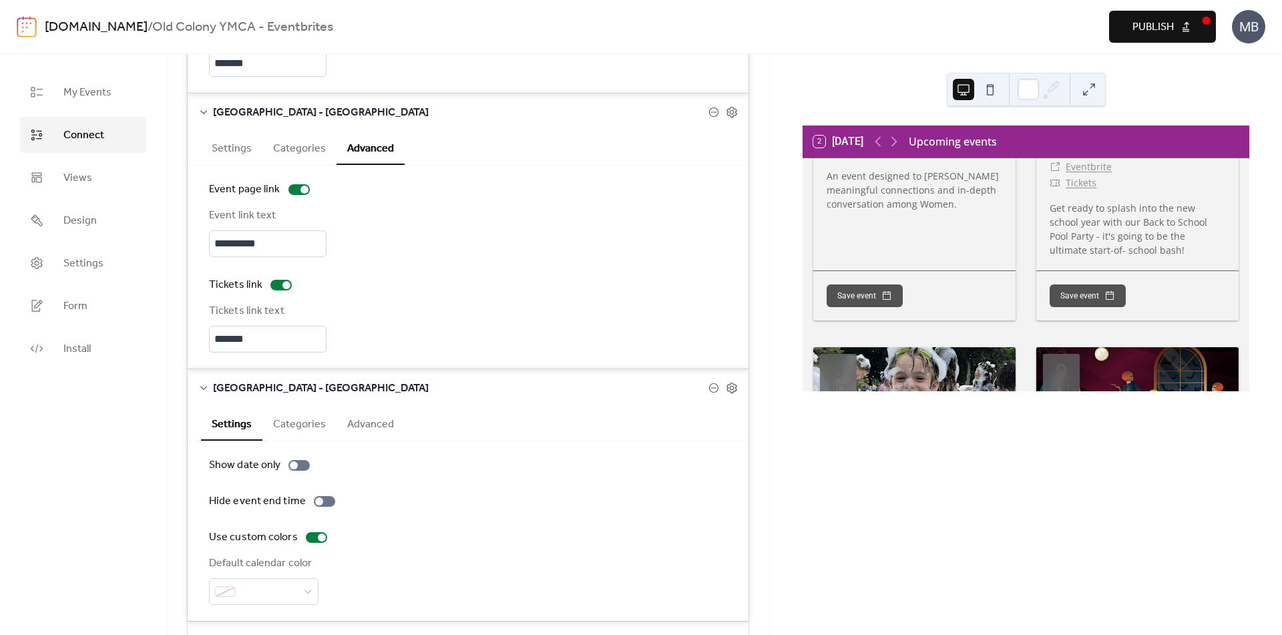
scroll to position [1274, 0]
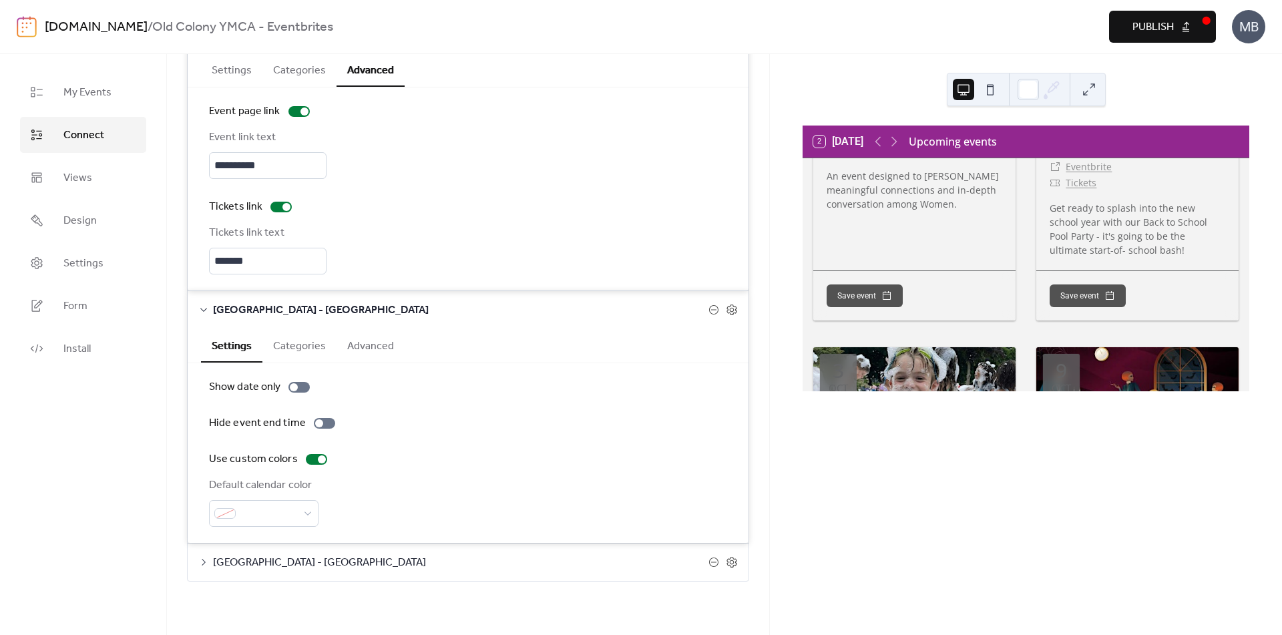
click at [381, 353] on button "Advanced" at bounding box center [370, 344] width 68 height 33
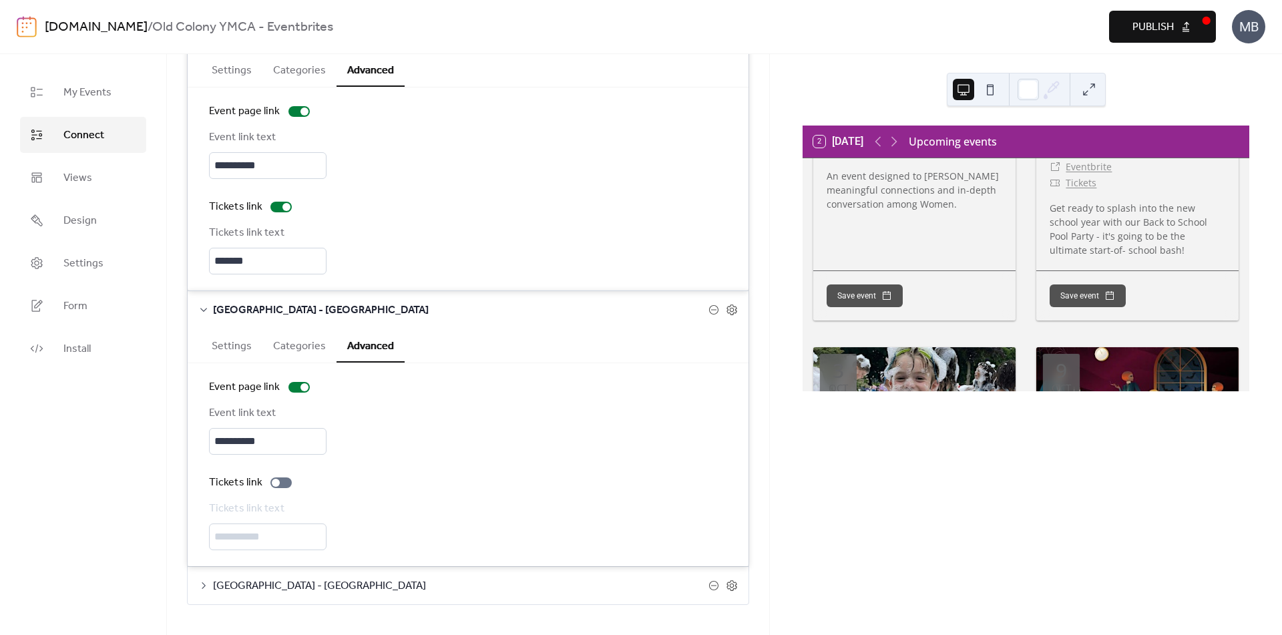
click at [289, 531] on div "Tickets link text" at bounding box center [468, 525] width 518 height 49
click at [291, 537] on div "Tickets link text" at bounding box center [468, 525] width 518 height 49
click at [274, 471] on div "**********" at bounding box center [468, 464] width 518 height 171
click at [283, 481] on div at bounding box center [280, 482] width 21 height 11
click at [277, 548] on input "text" at bounding box center [268, 536] width 118 height 27
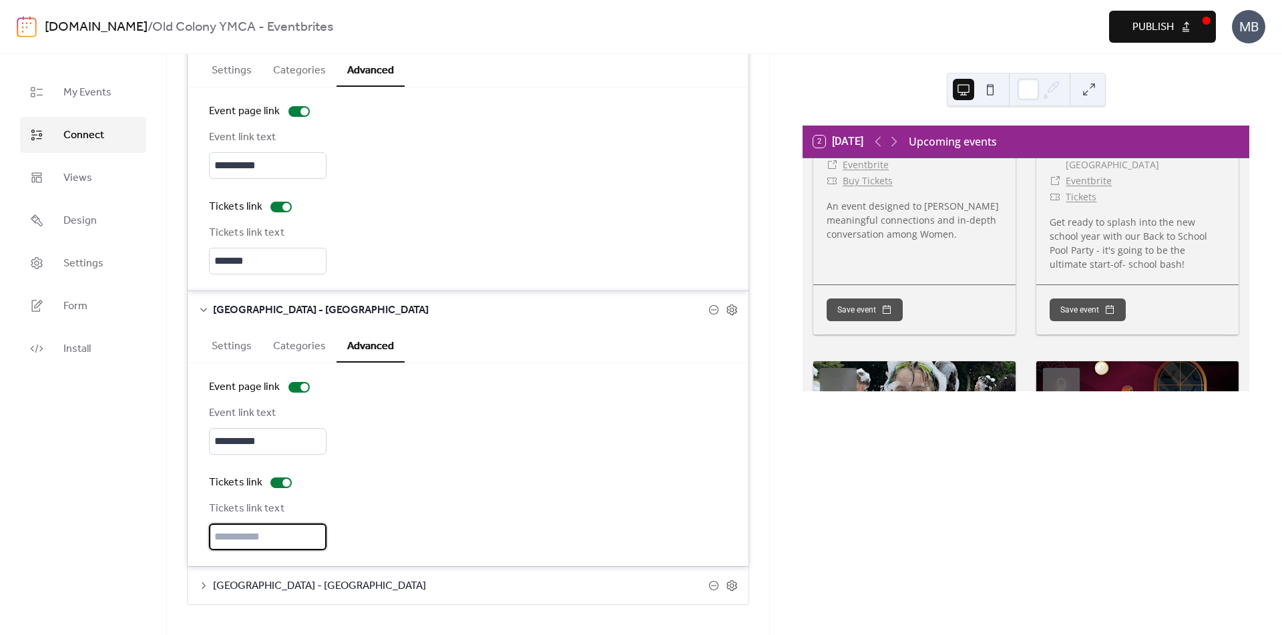
scroll to position [1828, 0]
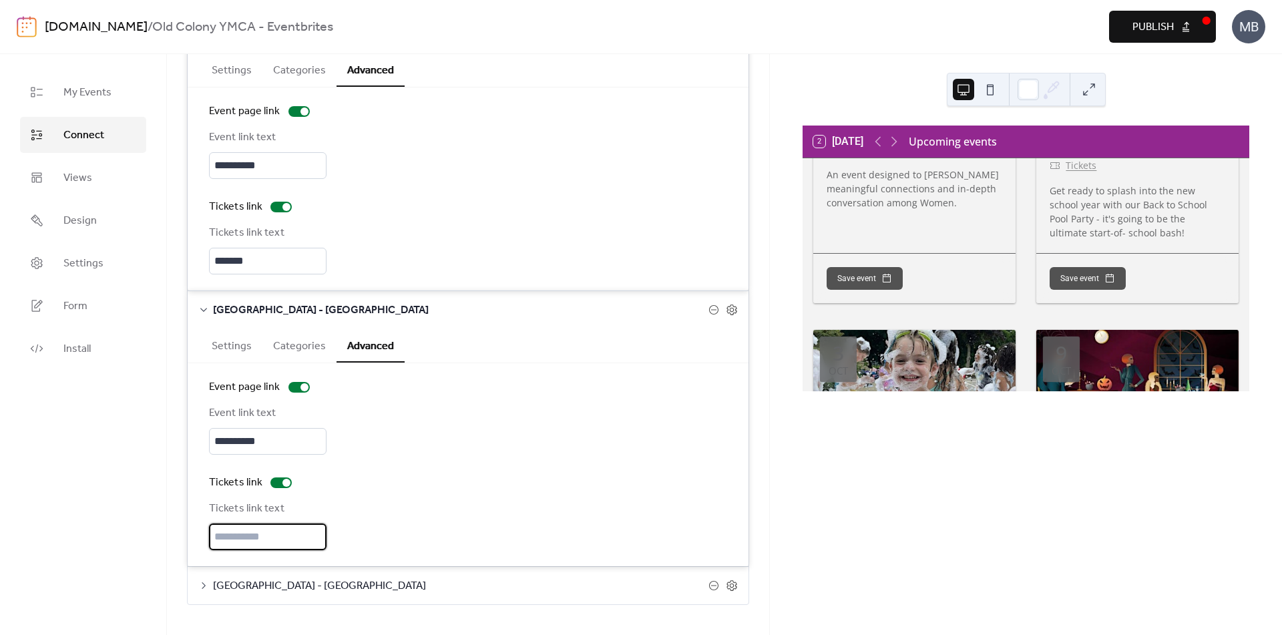
paste input "*******"
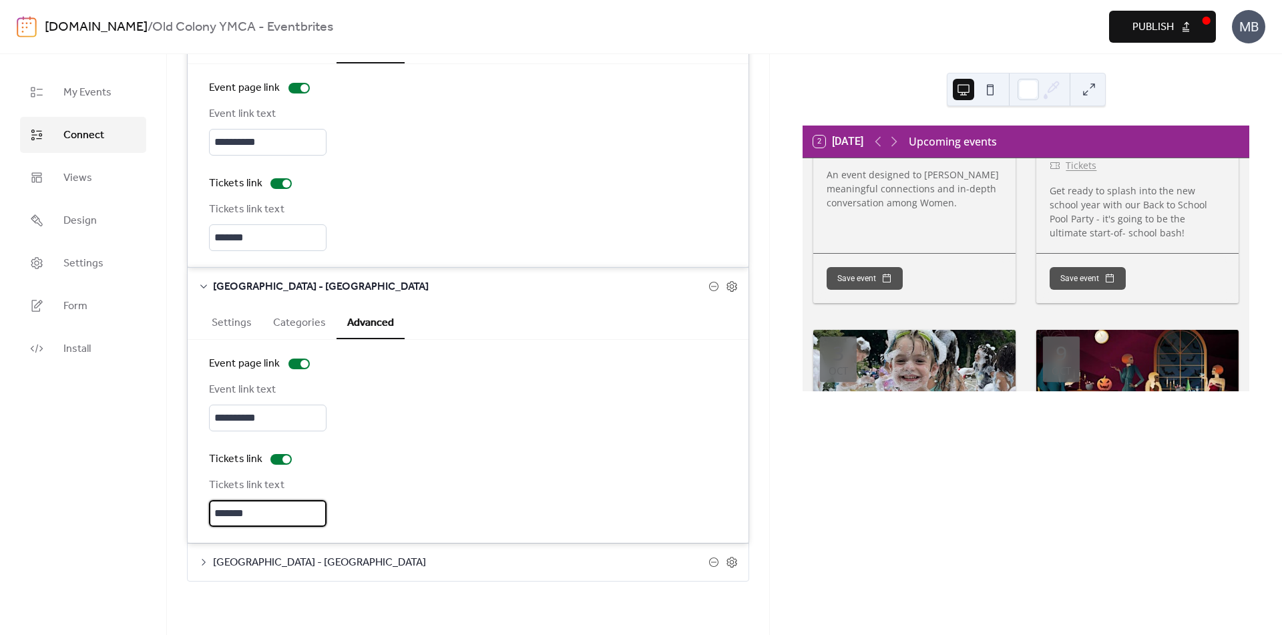
type input "*******"
click at [320, 561] on span "[GEOGRAPHIC_DATA] - [GEOGRAPHIC_DATA]" at bounding box center [460, 563] width 495 height 16
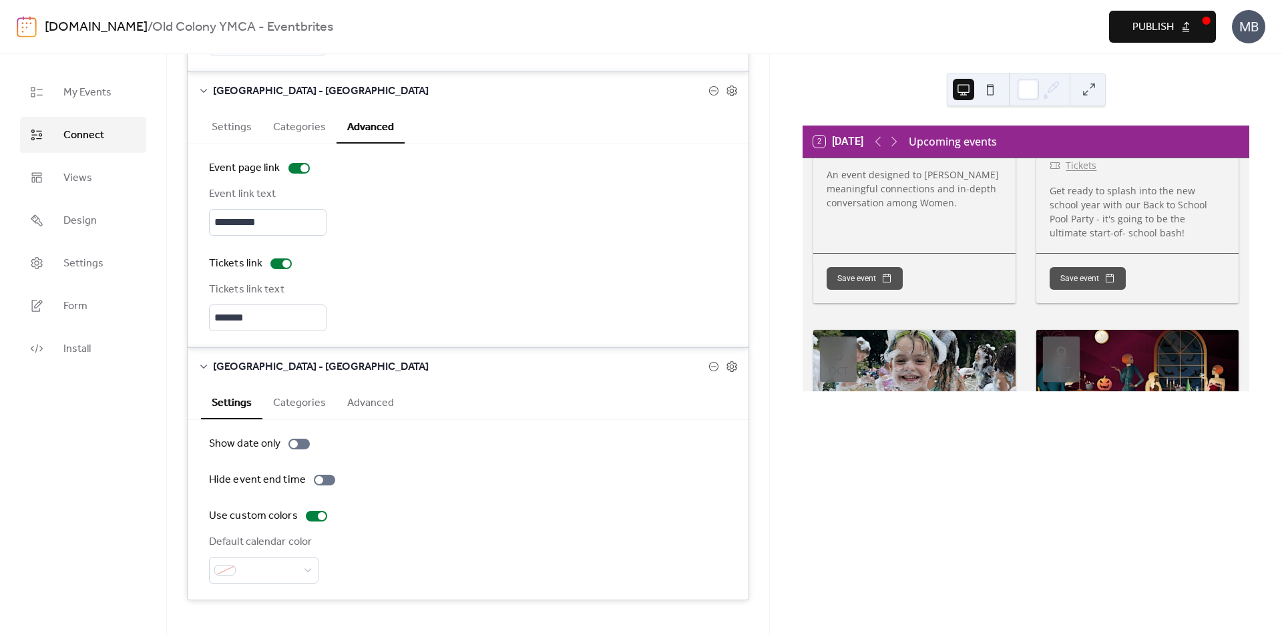
scroll to position [1512, 0]
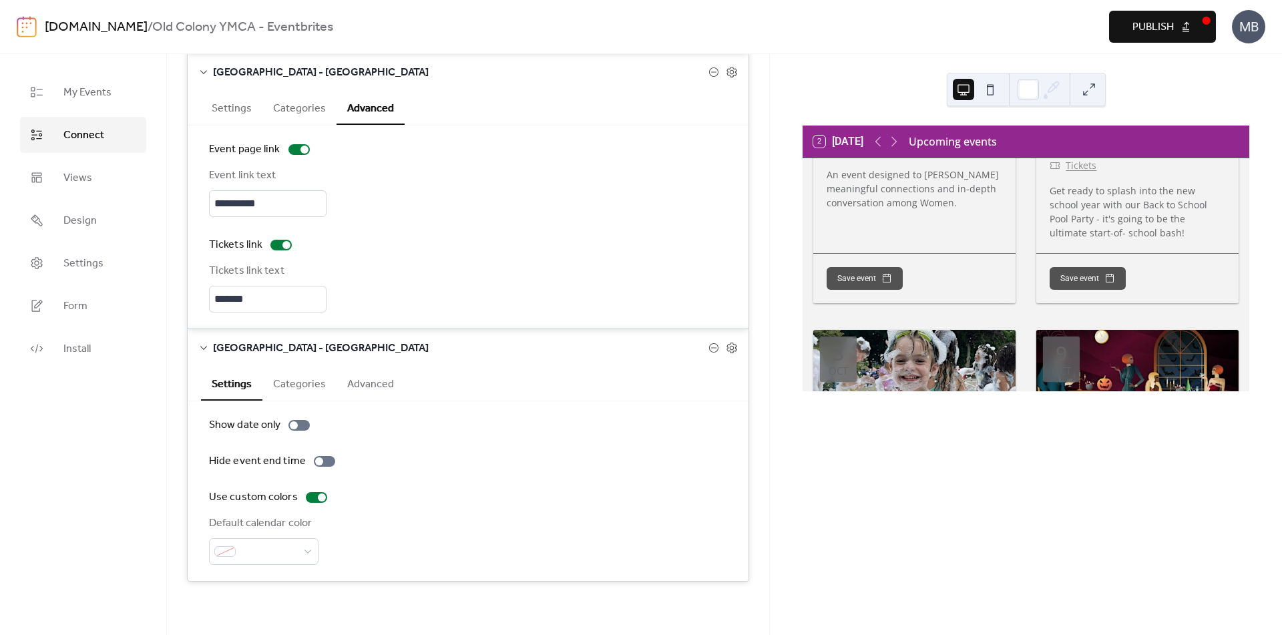
click at [359, 387] on button "Advanced" at bounding box center [370, 383] width 68 height 33
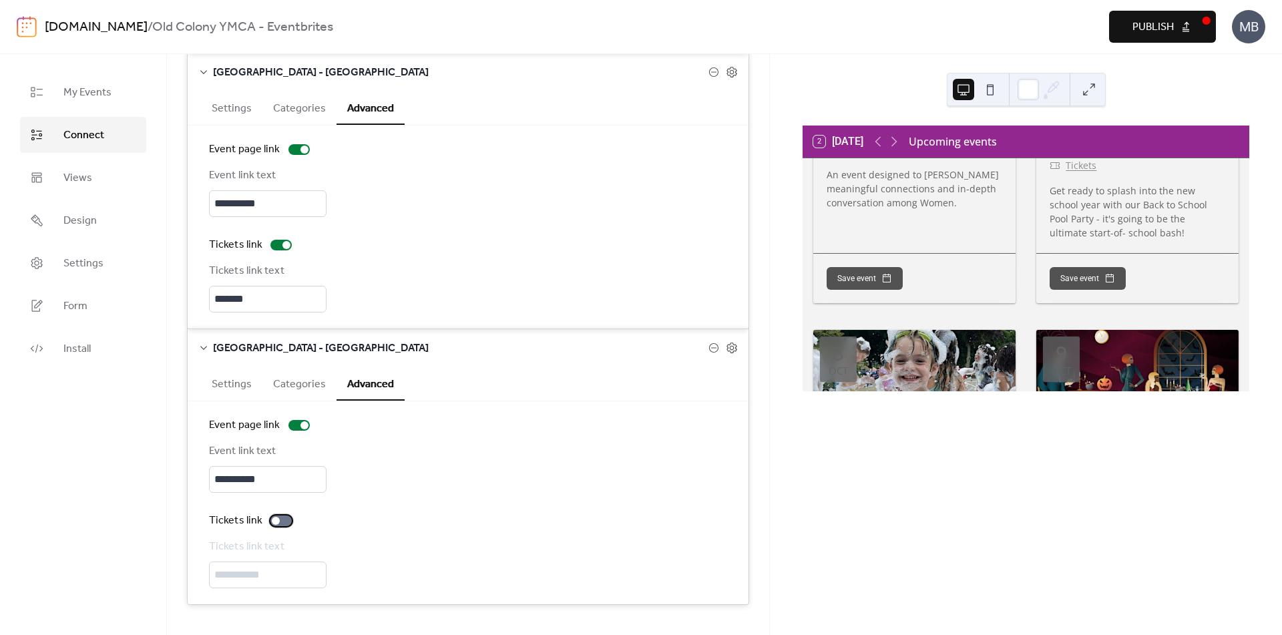
click at [274, 517] on div at bounding box center [276, 521] width 8 height 8
click at [296, 565] on input "text" at bounding box center [268, 574] width 118 height 27
paste input "*******"
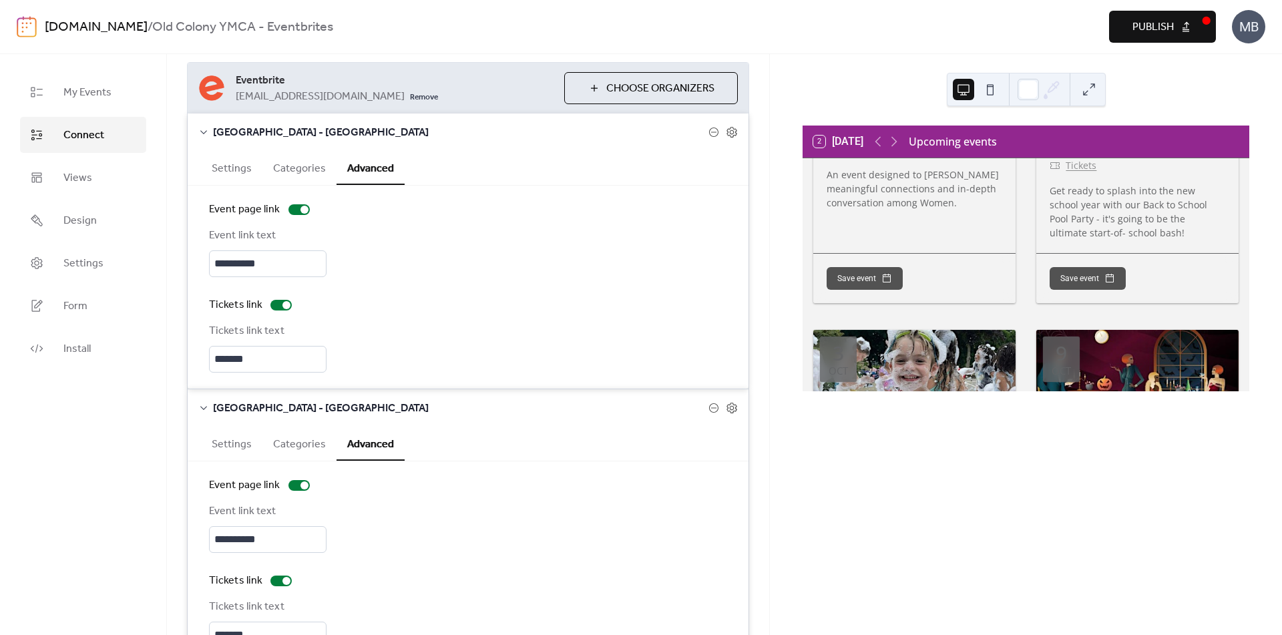
scroll to position [0, 0]
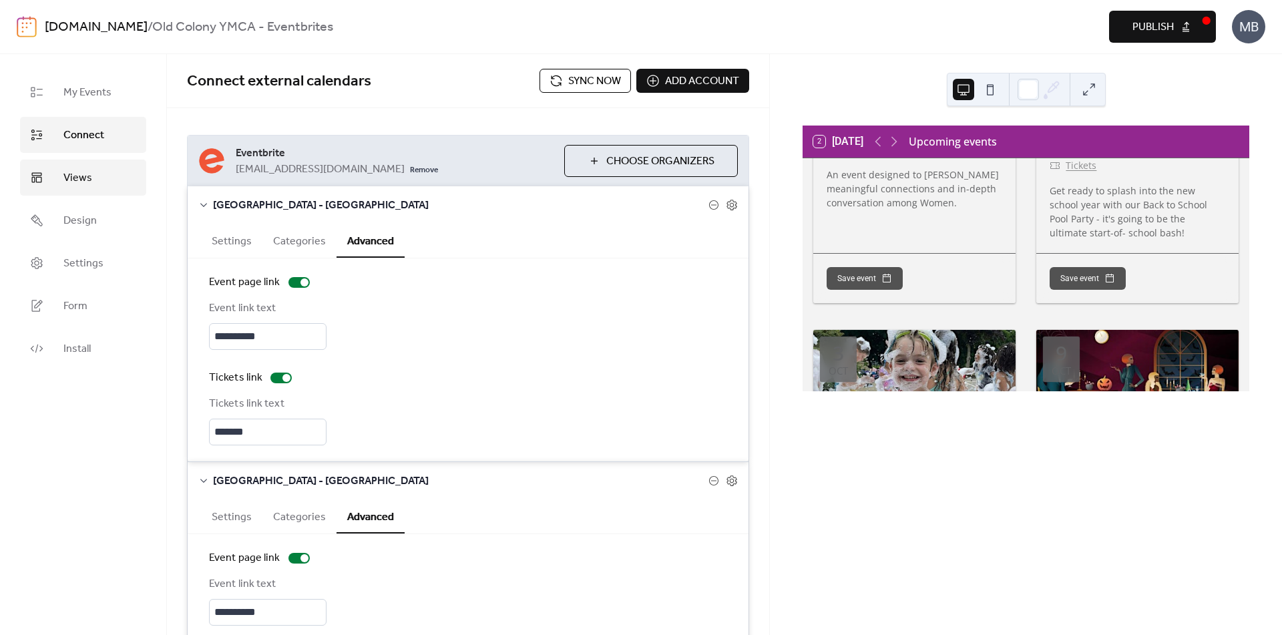
type input "*******"
click at [81, 176] on span "Views" at bounding box center [77, 178] width 29 height 16
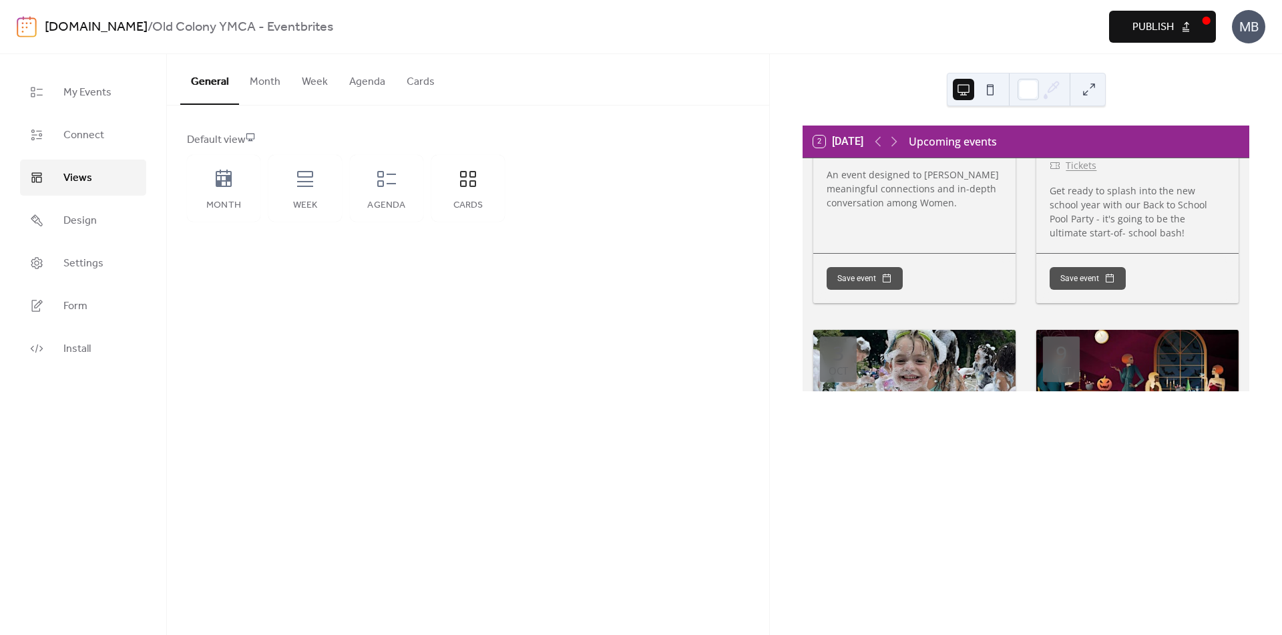
click at [268, 90] on button "Month" at bounding box center [265, 78] width 52 height 49
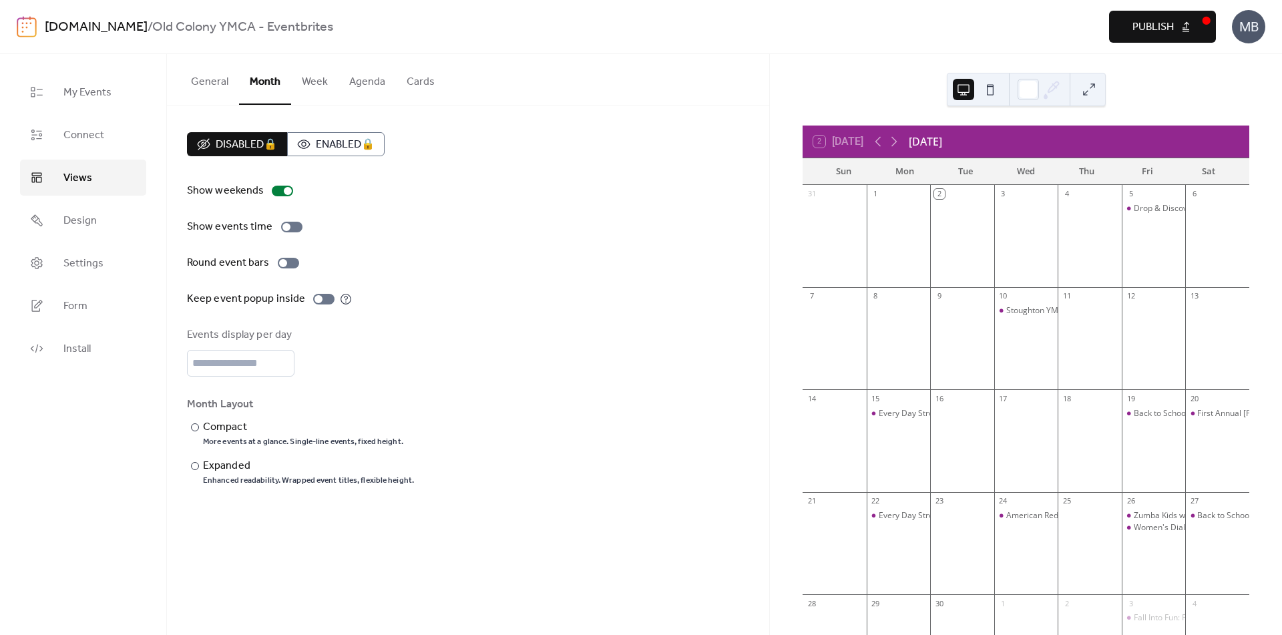
click at [304, 85] on button "Week" at bounding box center [314, 78] width 47 height 49
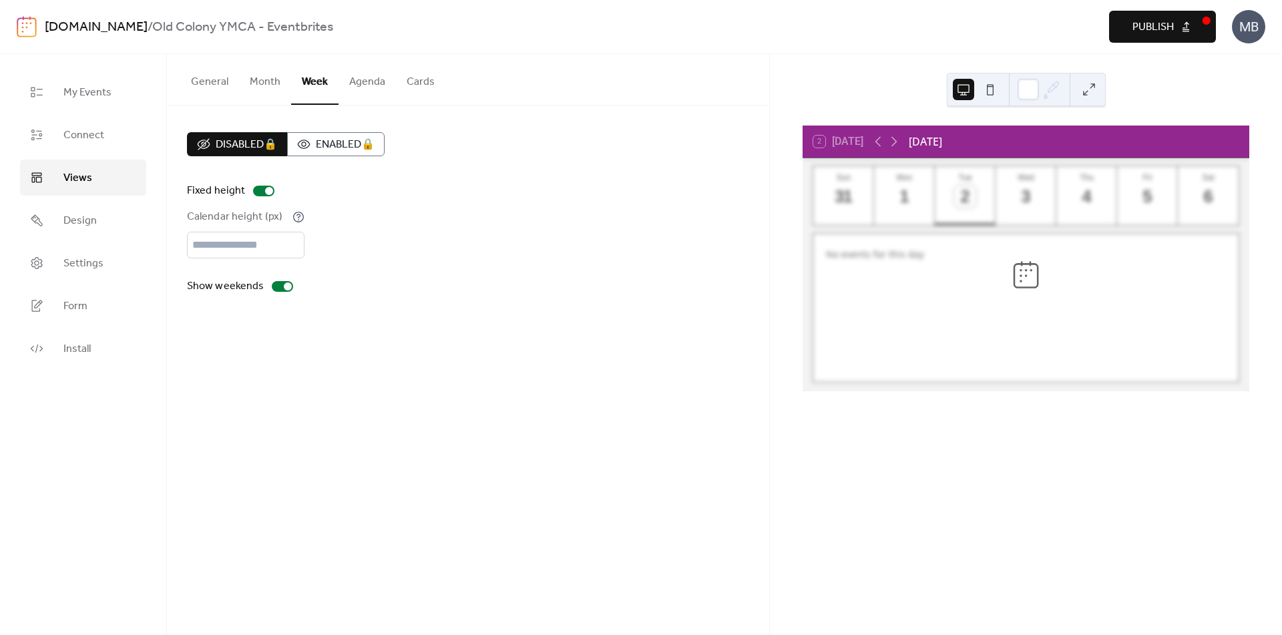
click at [357, 86] on button "Agenda" at bounding box center [366, 78] width 57 height 49
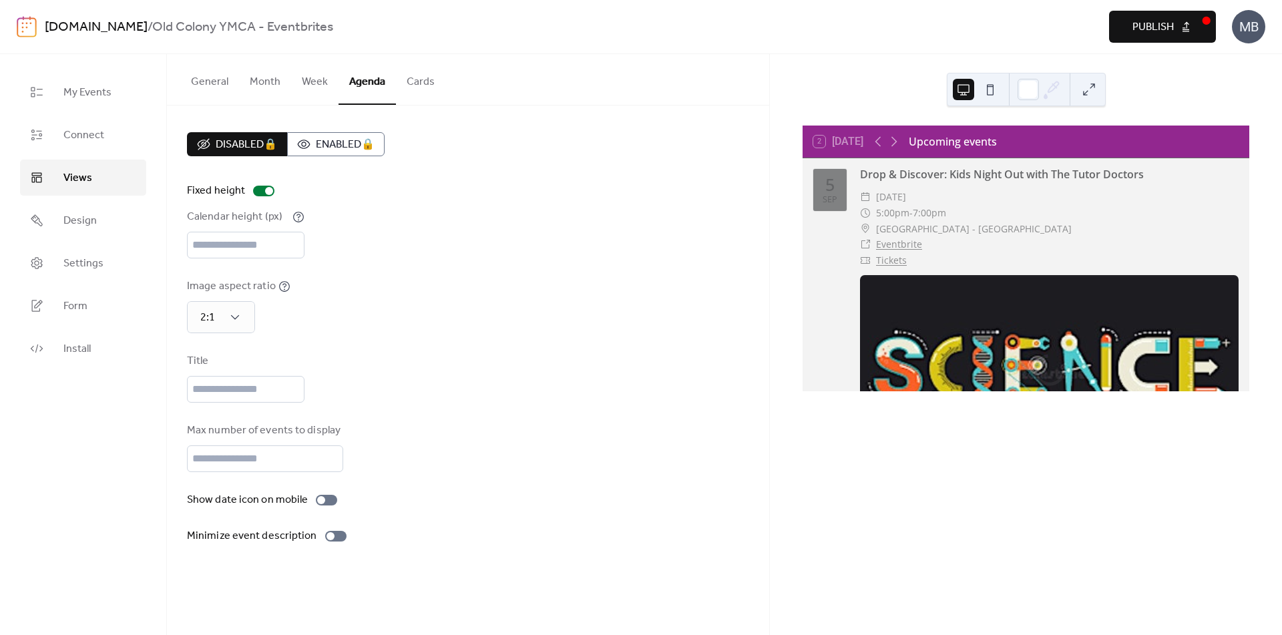
click at [429, 79] on button "Cards" at bounding box center [420, 78] width 49 height 49
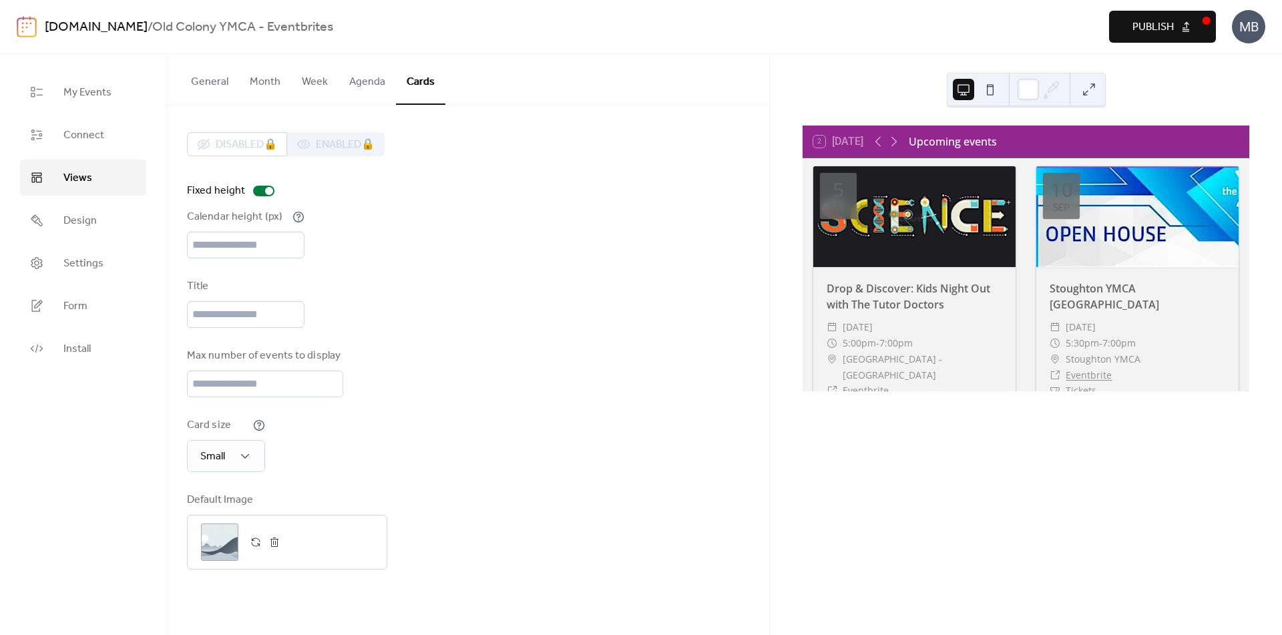
click at [206, 88] on button "General" at bounding box center [209, 78] width 59 height 49
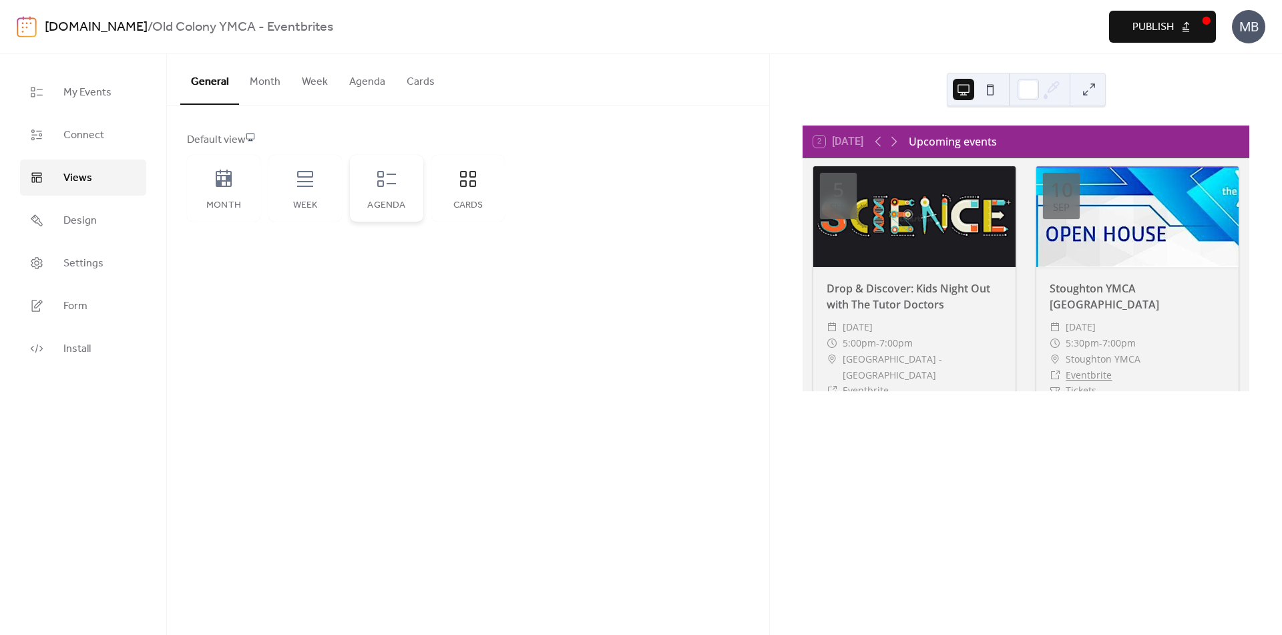
click at [397, 181] on icon at bounding box center [386, 178] width 21 height 21
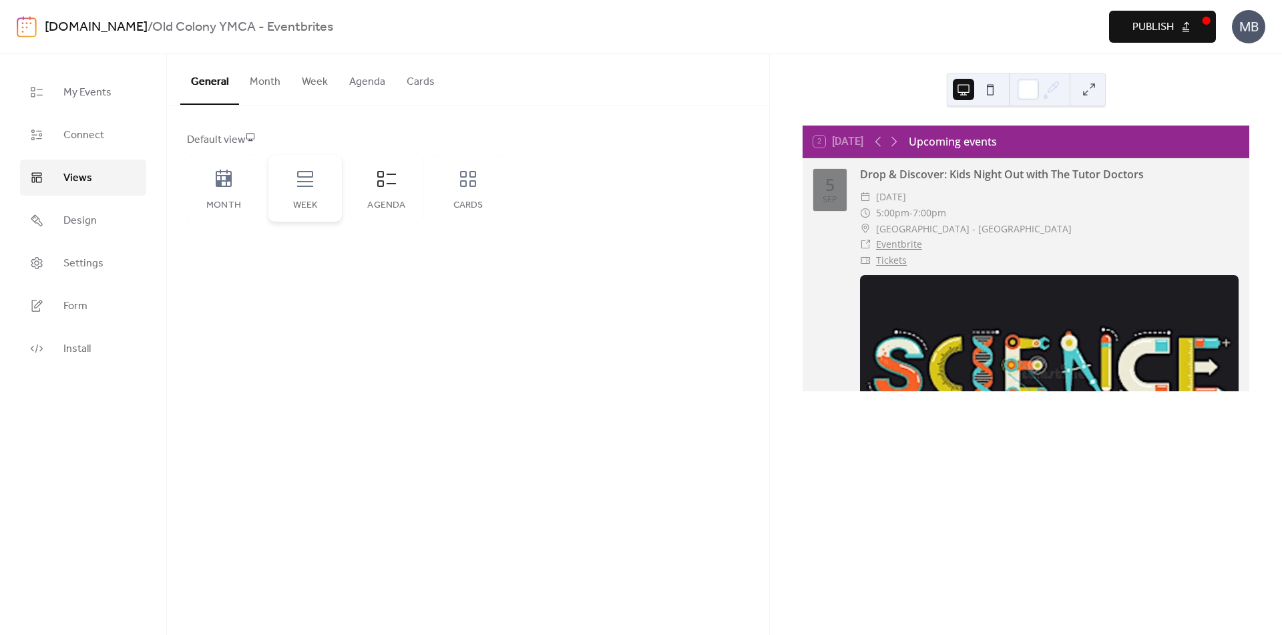
click at [330, 181] on div "Week" at bounding box center [304, 188] width 73 height 67
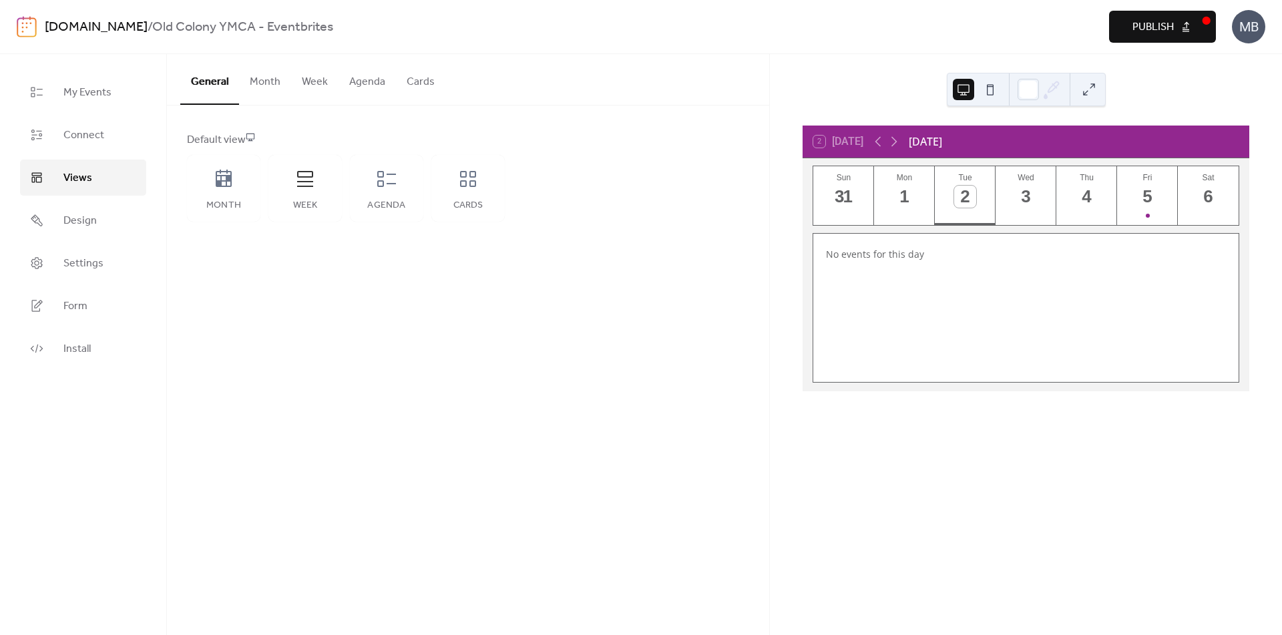
click at [263, 85] on button "Month" at bounding box center [265, 78] width 52 height 49
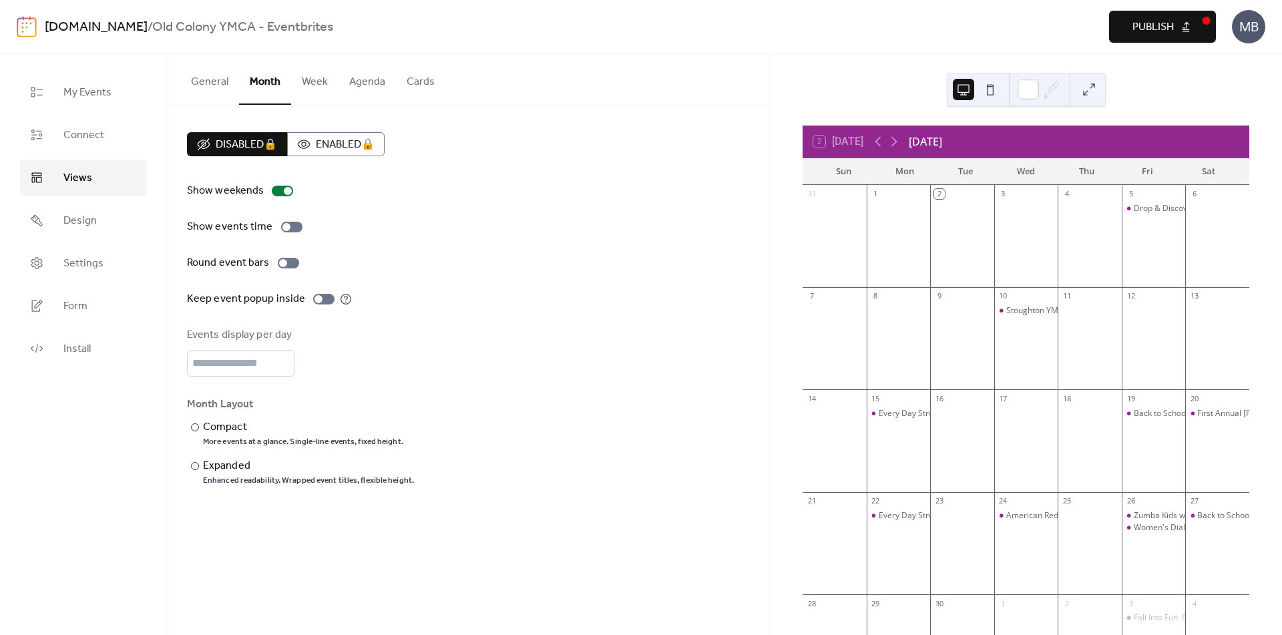
click at [224, 80] on button "General" at bounding box center [209, 78] width 59 height 49
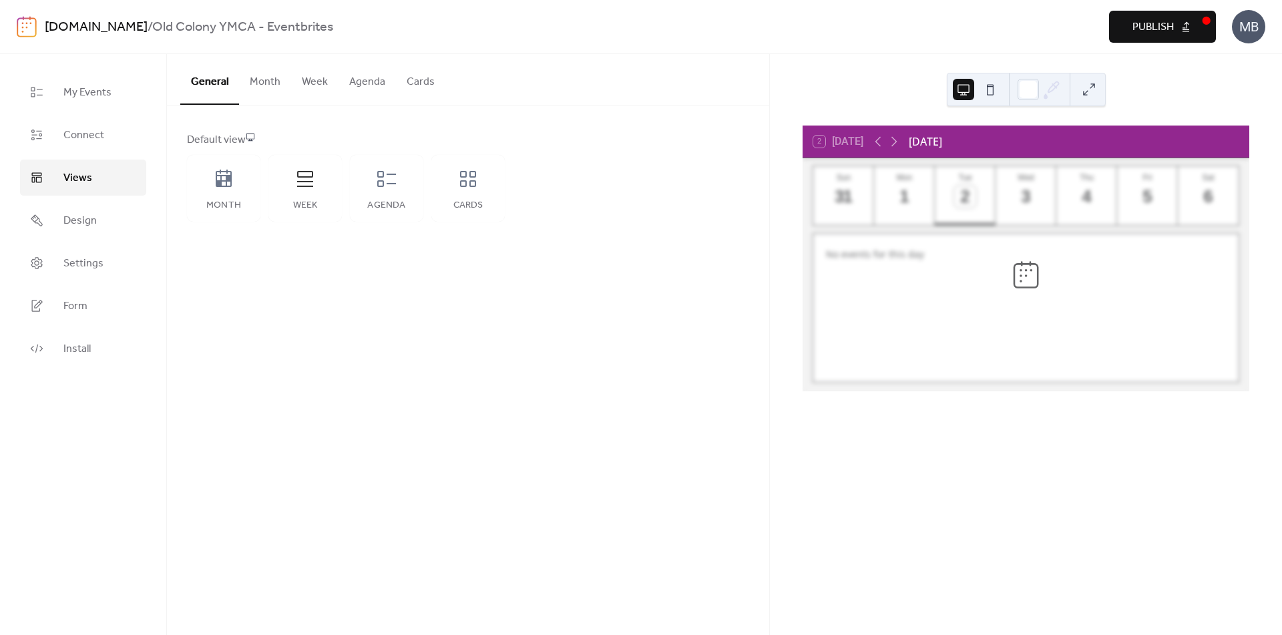
click at [302, 85] on button "Week" at bounding box center [314, 78] width 47 height 49
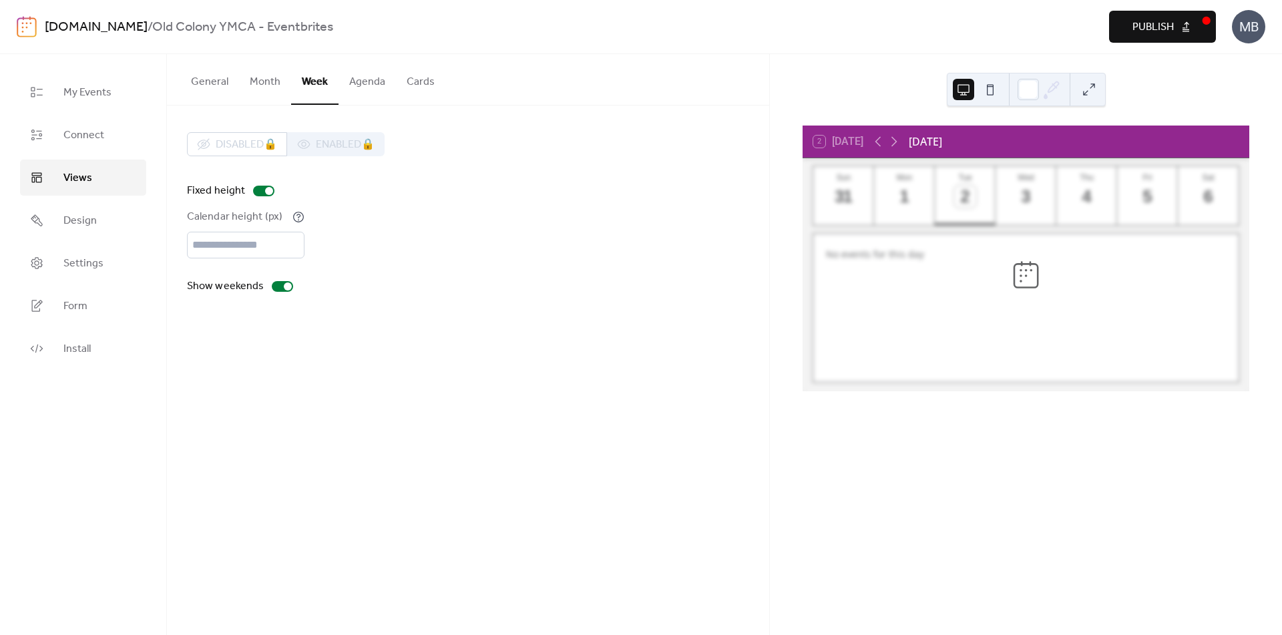
click at [262, 85] on button "Month" at bounding box center [265, 78] width 52 height 49
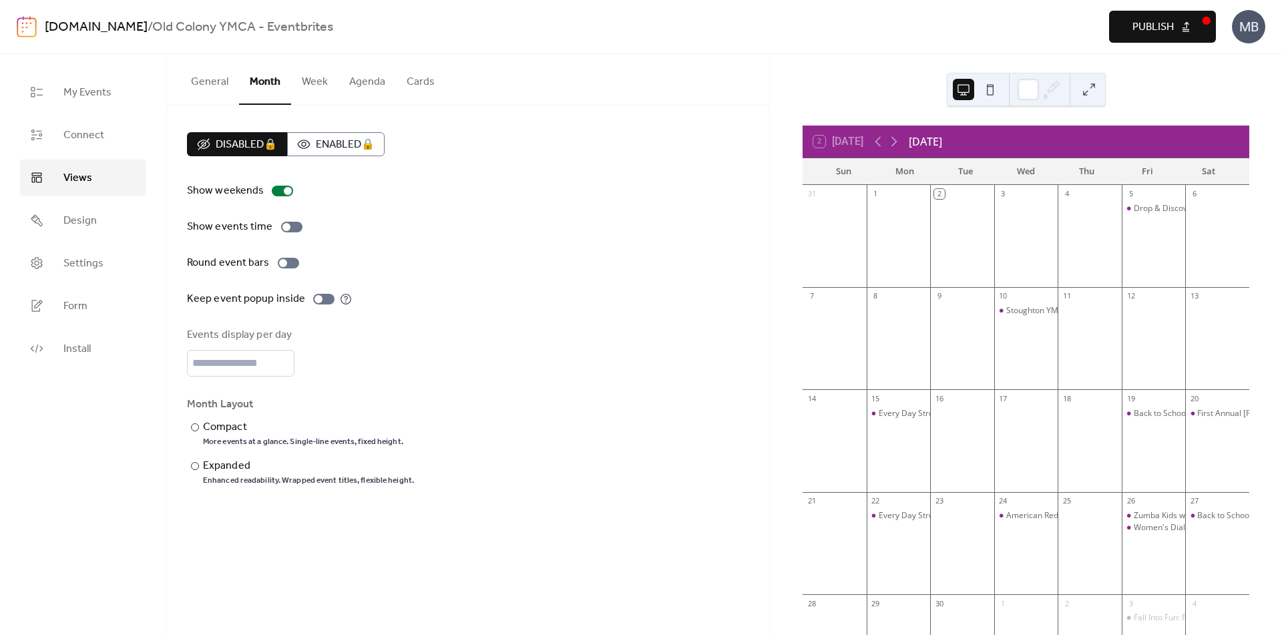
click at [323, 81] on button "Week" at bounding box center [314, 78] width 47 height 49
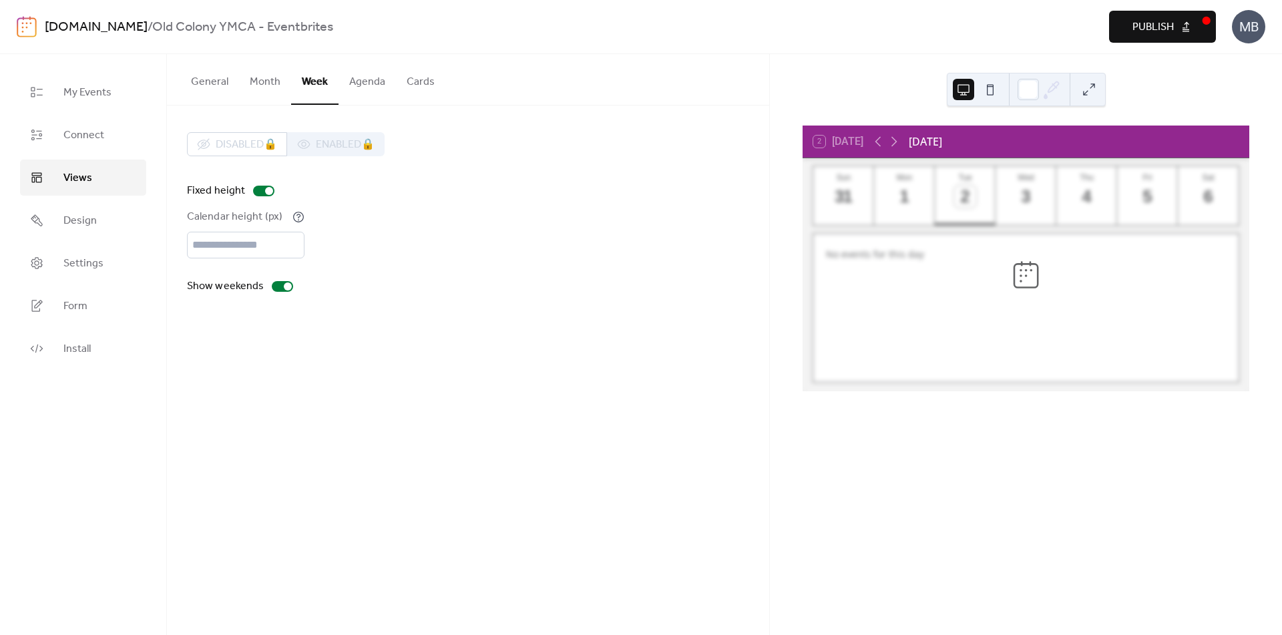
click at [381, 73] on button "Agenda" at bounding box center [366, 78] width 57 height 49
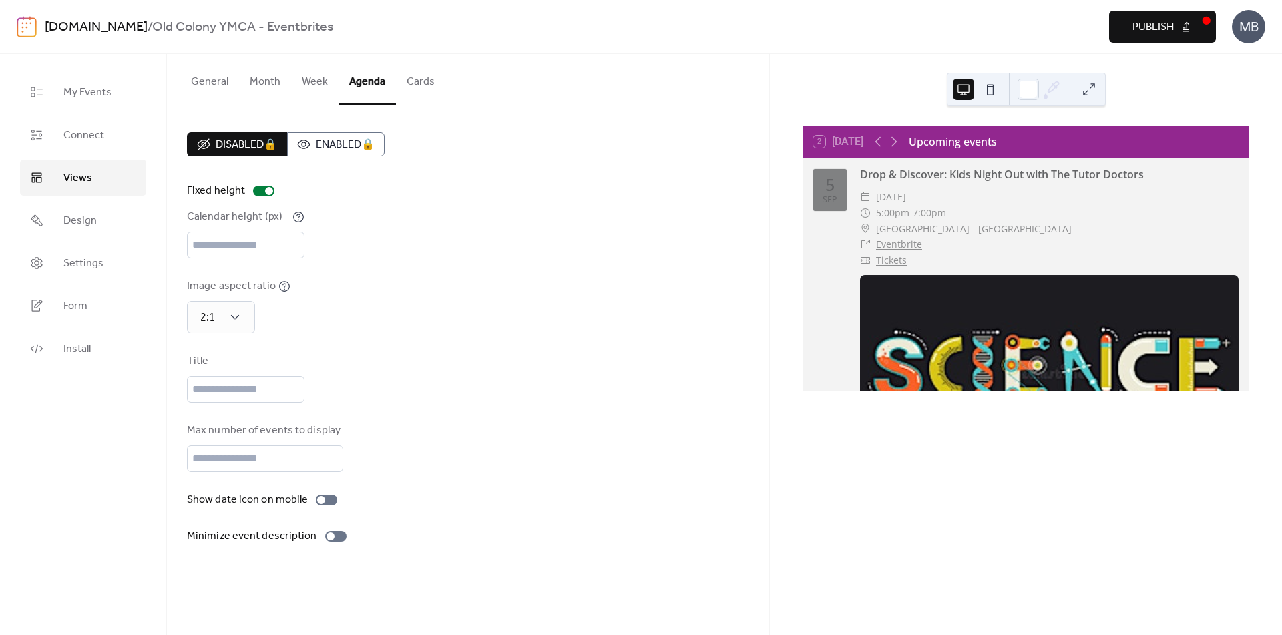
click at [416, 79] on button "Cards" at bounding box center [420, 78] width 49 height 49
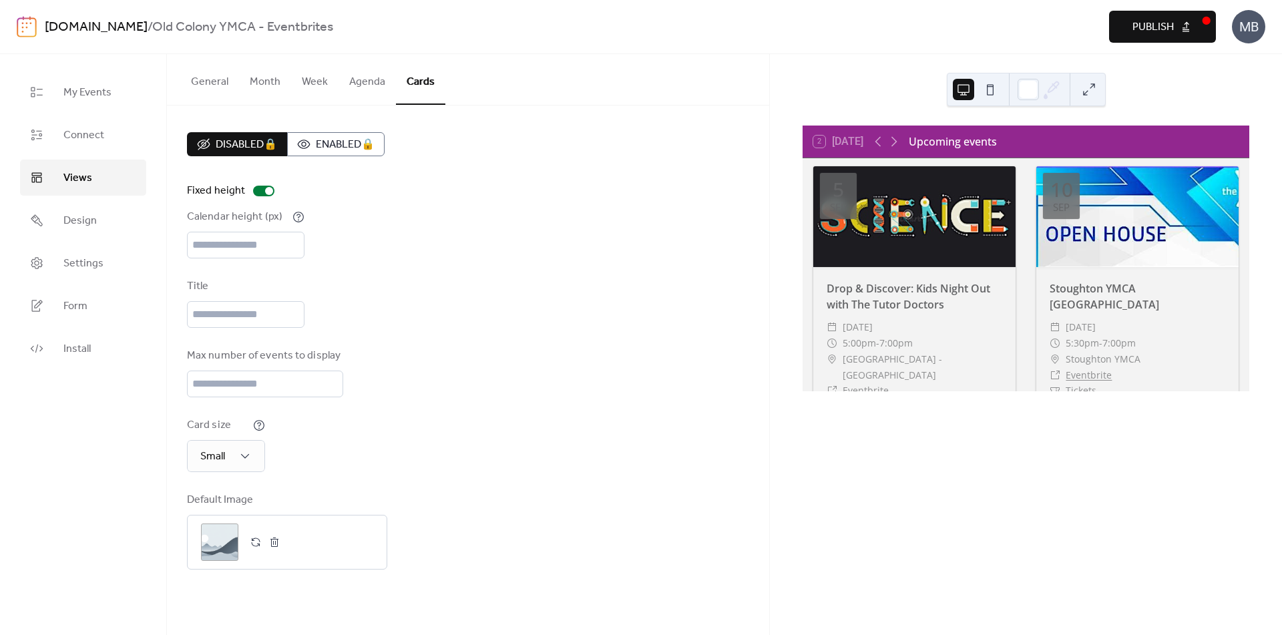
click at [314, 78] on button "Week" at bounding box center [314, 78] width 47 height 49
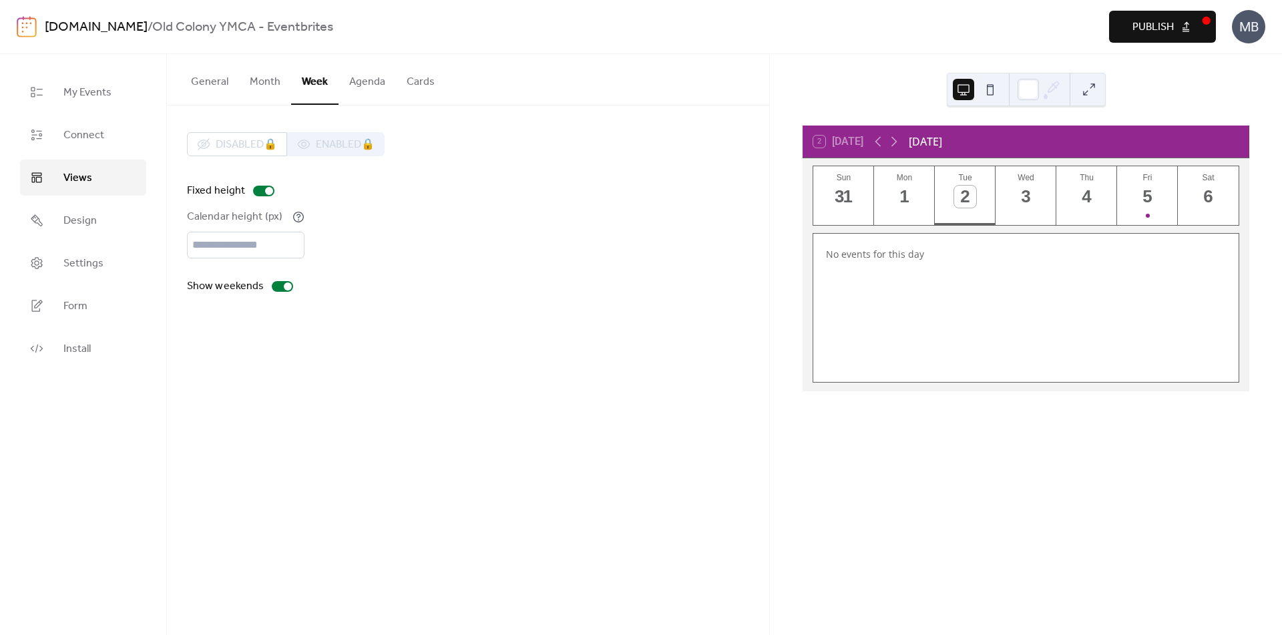
click at [261, 85] on button "Month" at bounding box center [265, 78] width 52 height 49
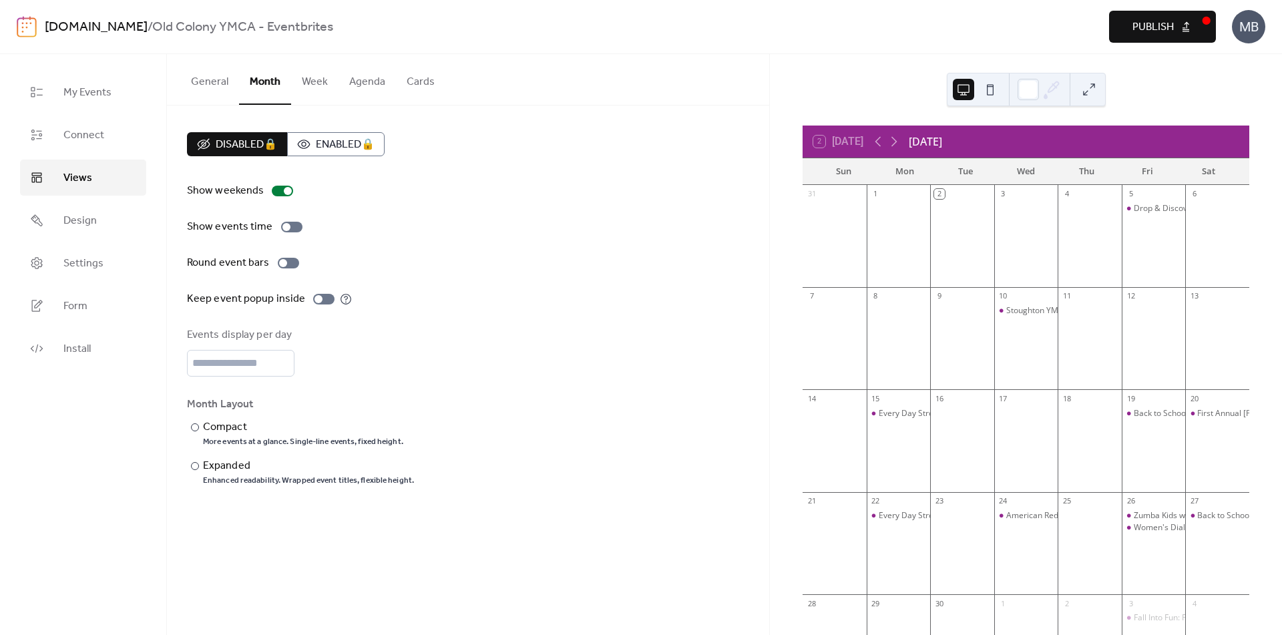
click at [226, 87] on button "General" at bounding box center [209, 78] width 59 height 49
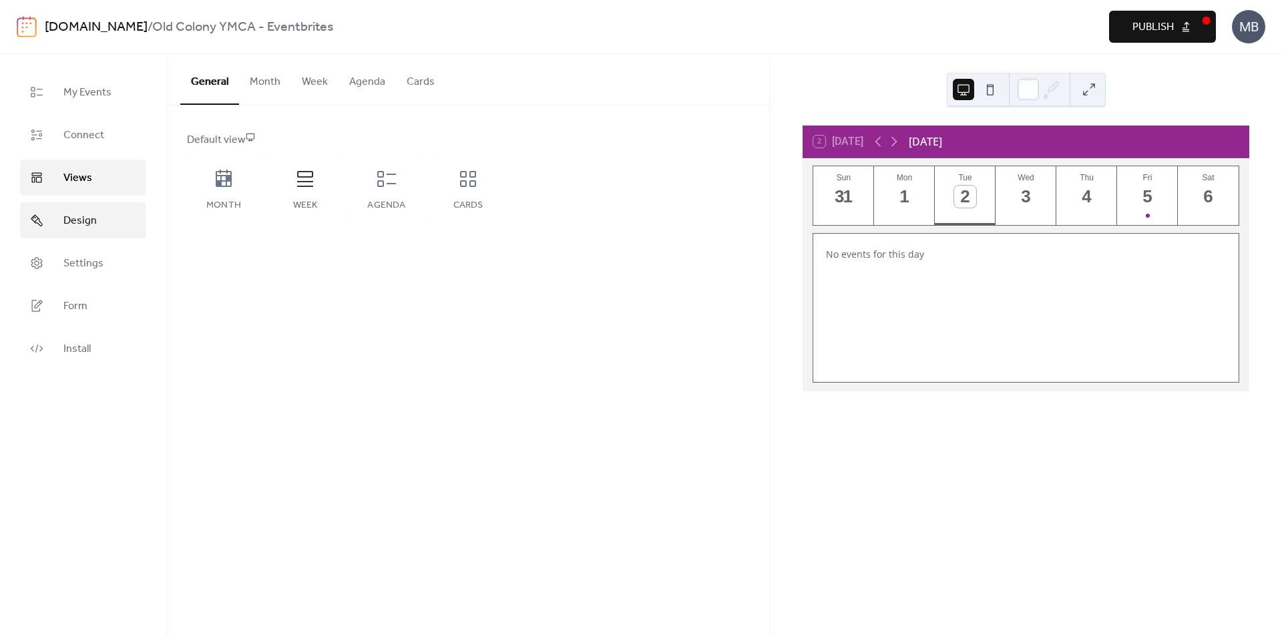
click at [85, 213] on span "Design" at bounding box center [79, 221] width 33 height 16
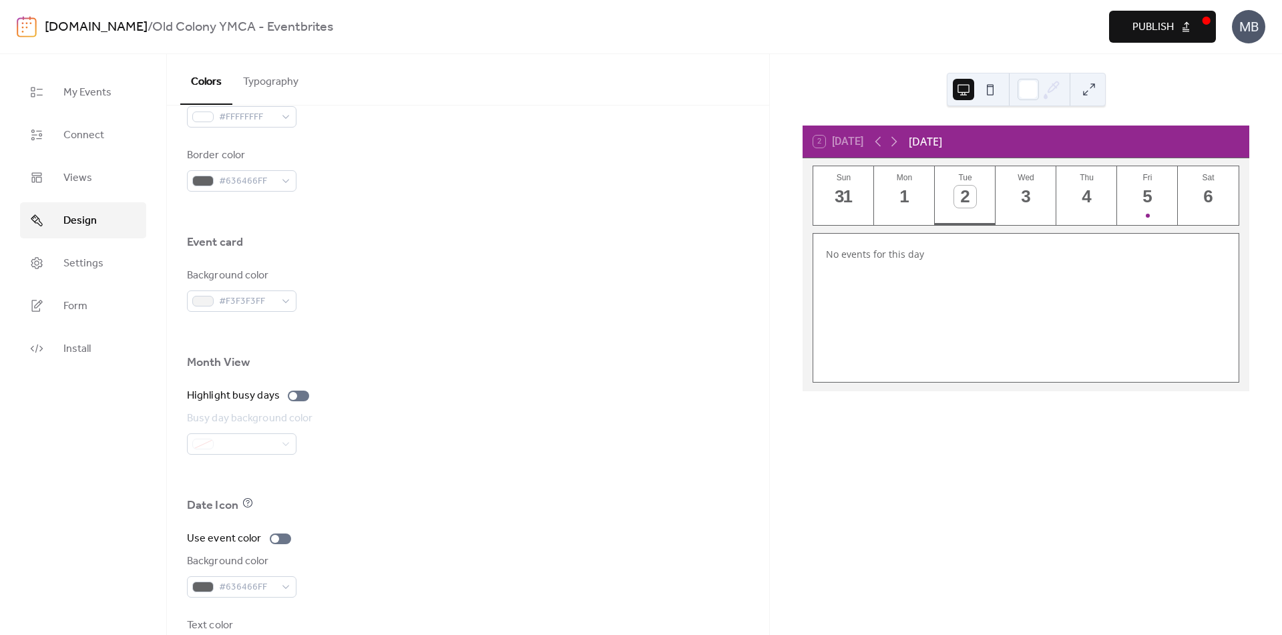
scroll to position [764, 0]
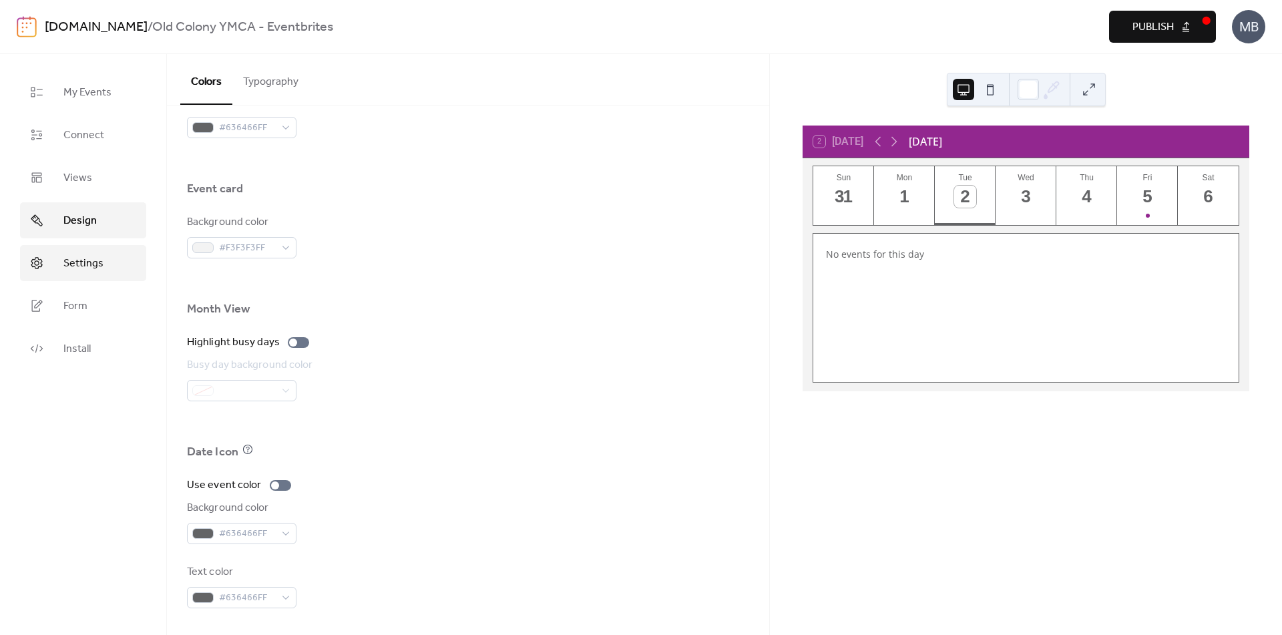
click at [97, 270] on span "Settings" at bounding box center [83, 264] width 40 height 16
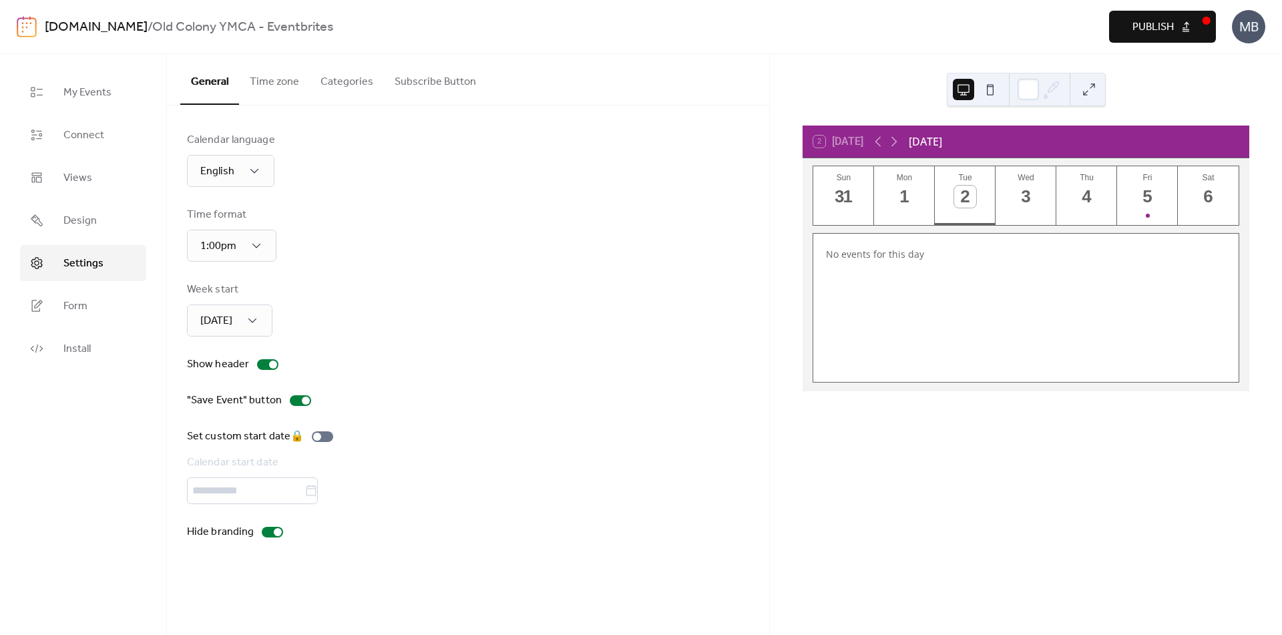
click at [292, 89] on button "Time zone" at bounding box center [274, 78] width 71 height 49
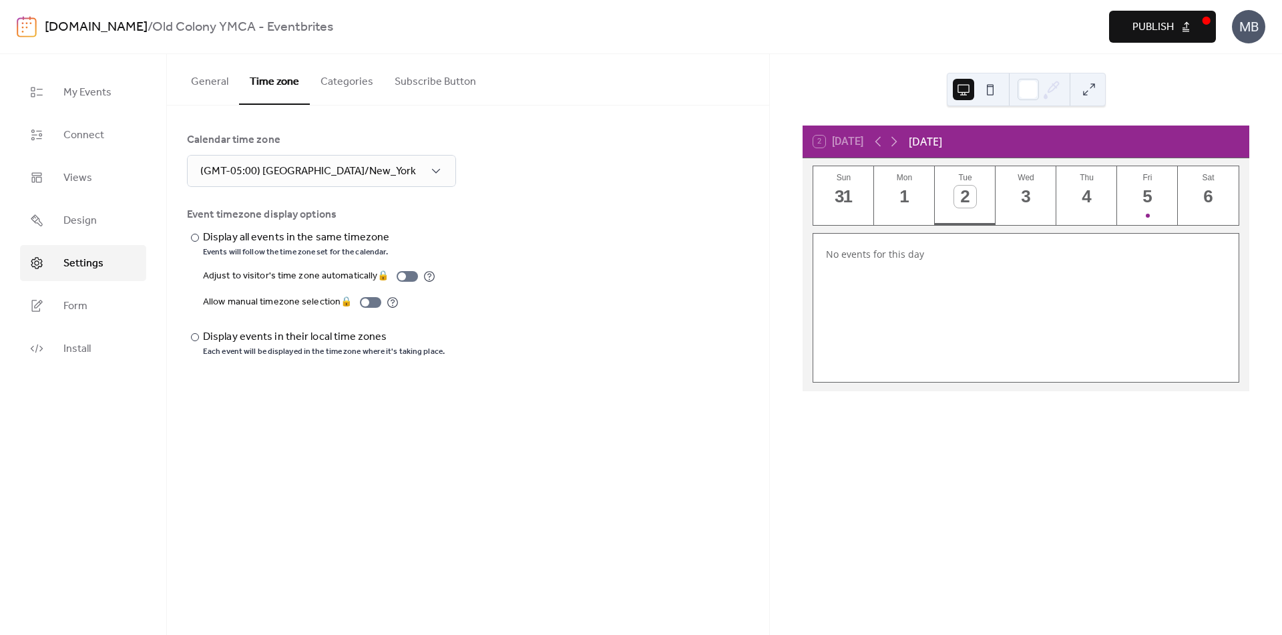
click at [338, 83] on button "Categories" at bounding box center [347, 78] width 74 height 49
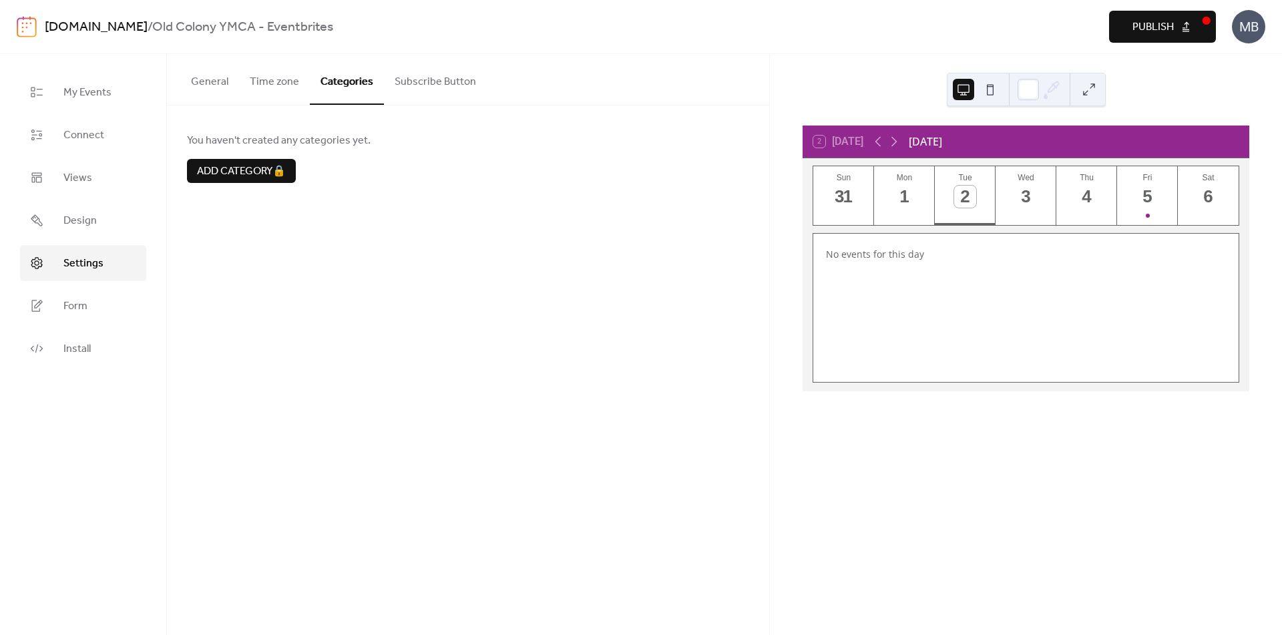
click at [425, 75] on button "Subscribe Button" at bounding box center [435, 78] width 103 height 49
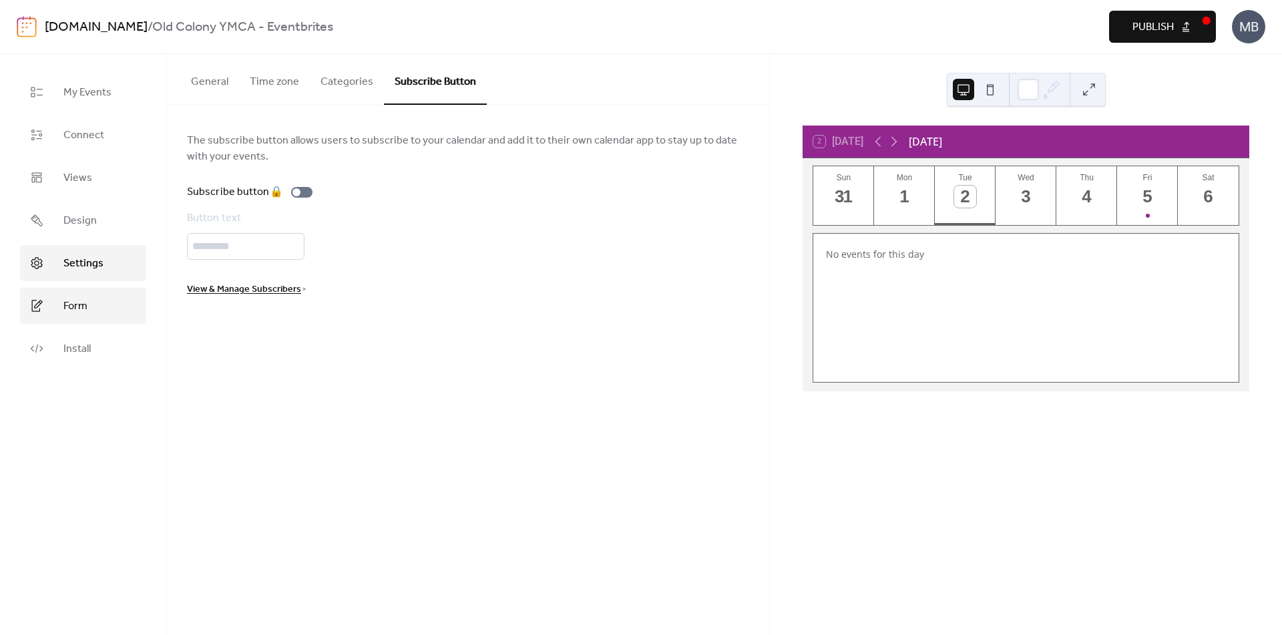
click at [98, 305] on link "Form" at bounding box center [83, 306] width 126 height 36
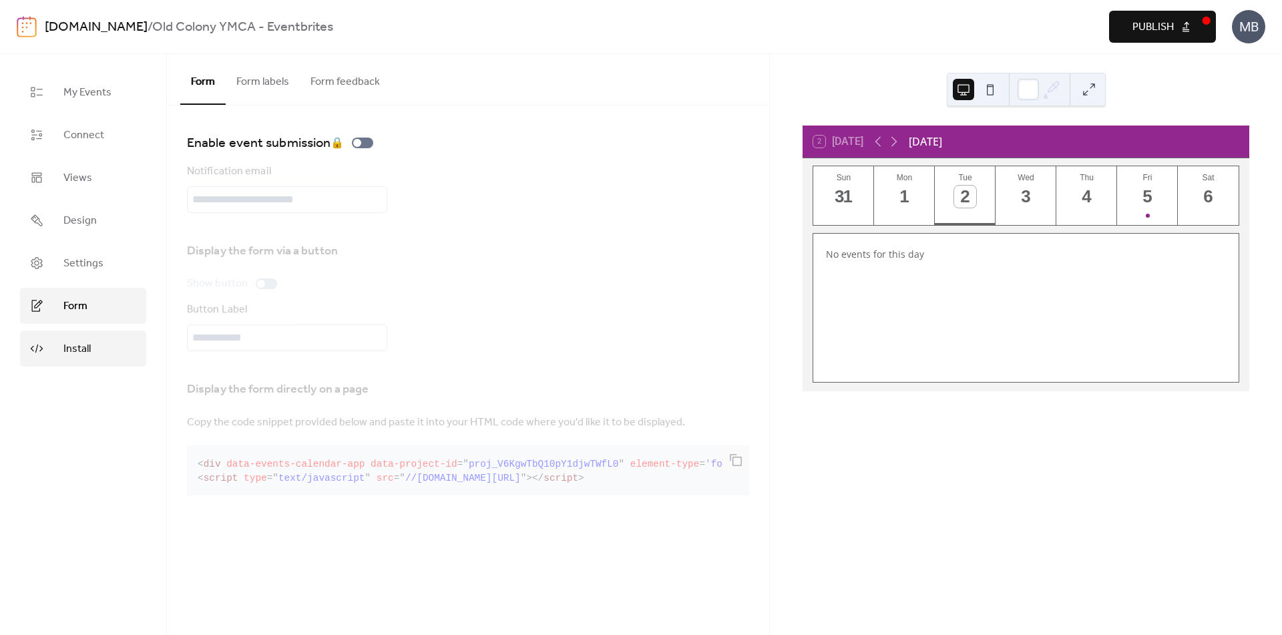
click at [81, 352] on span "Install" at bounding box center [76, 349] width 27 height 16
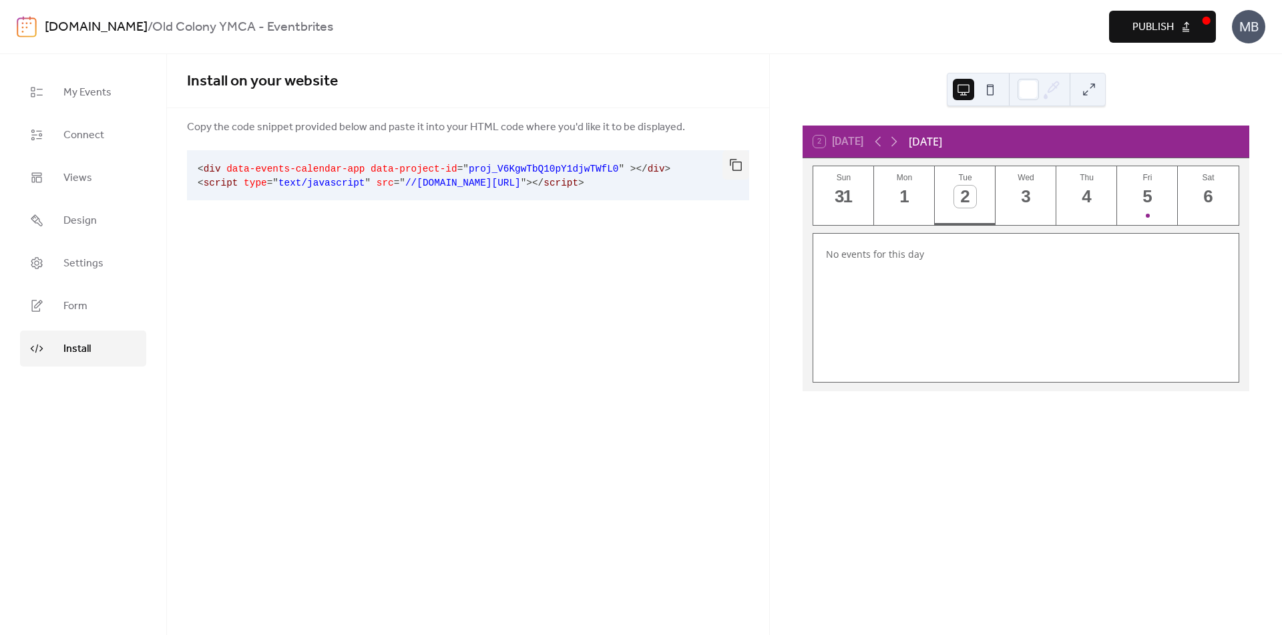
click at [515, 349] on div "Install on your website Copy the code snippet provided below and paste it into …" at bounding box center [468, 344] width 602 height 581
click at [111, 85] on link "My Events" at bounding box center [83, 92] width 126 height 36
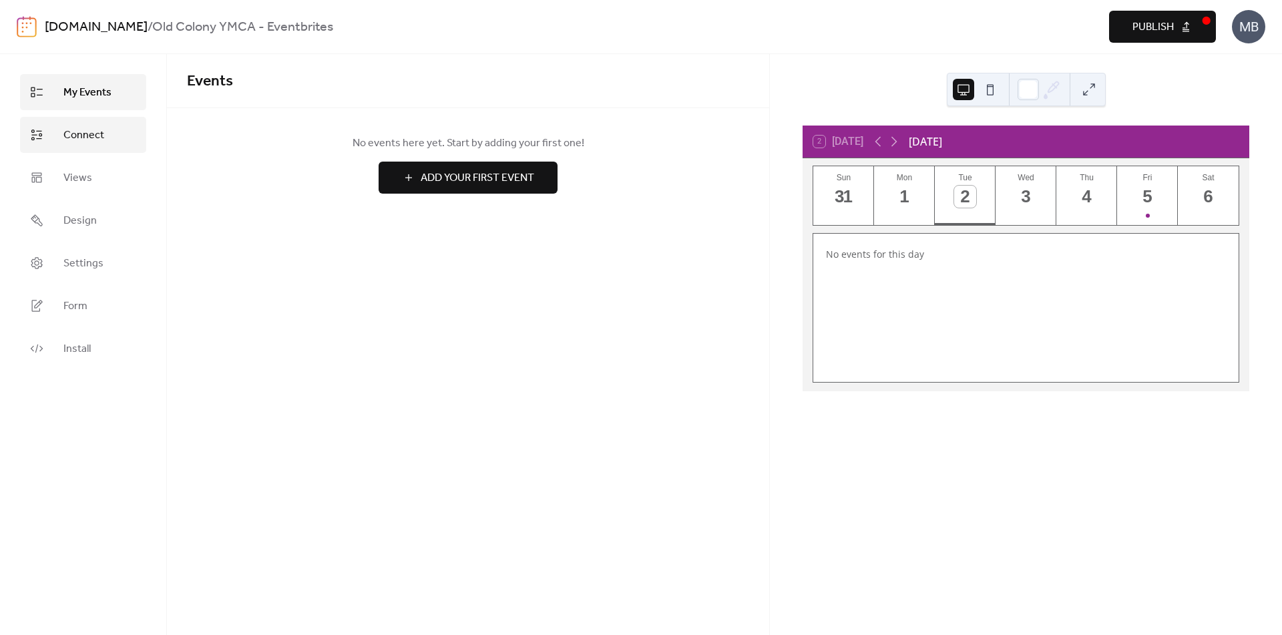
click at [109, 126] on link "Connect" at bounding box center [83, 135] width 126 height 36
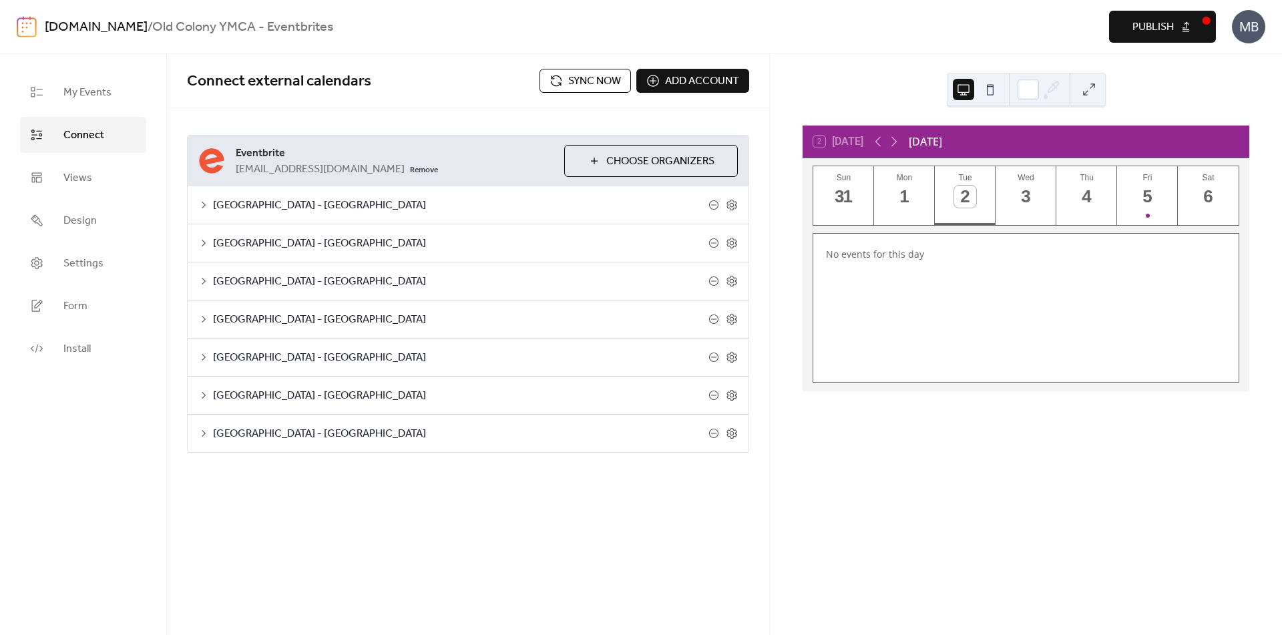
click at [1178, 34] on button "Publish" at bounding box center [1162, 27] width 107 height 32
click at [93, 174] on link "Views" at bounding box center [83, 178] width 126 height 36
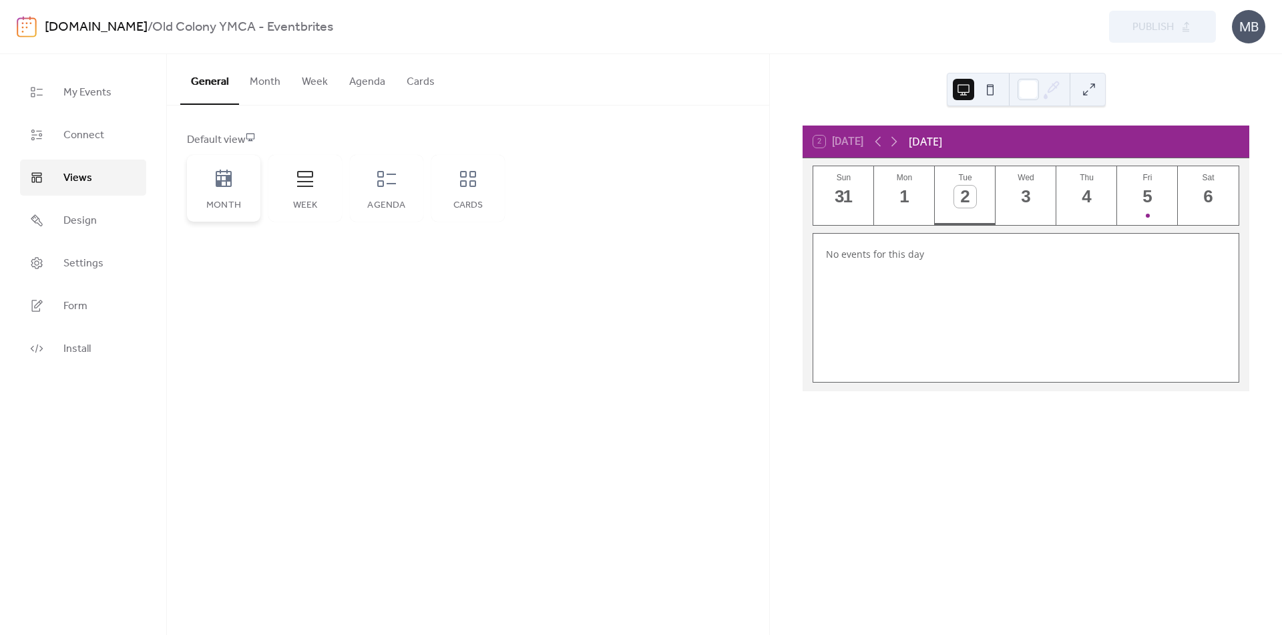
click at [222, 208] on div "Month" at bounding box center [223, 205] width 47 height 11
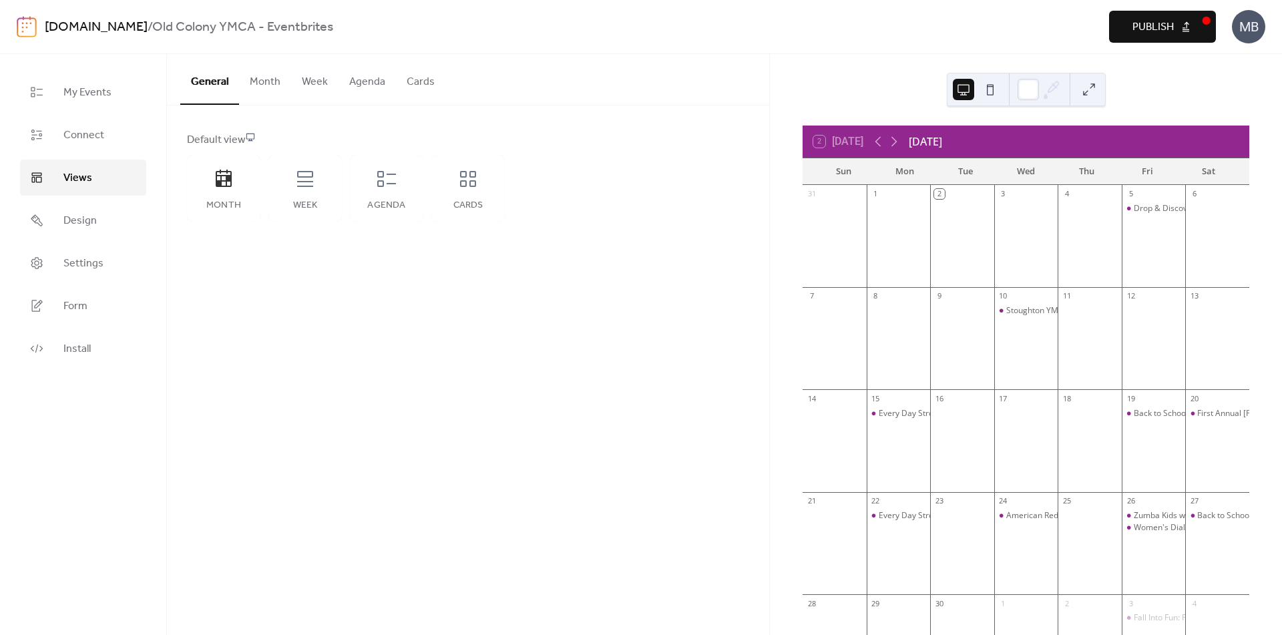
click at [1158, 23] on span "Publish" at bounding box center [1152, 27] width 41 height 16
